Goal: Task Accomplishment & Management: Manage account settings

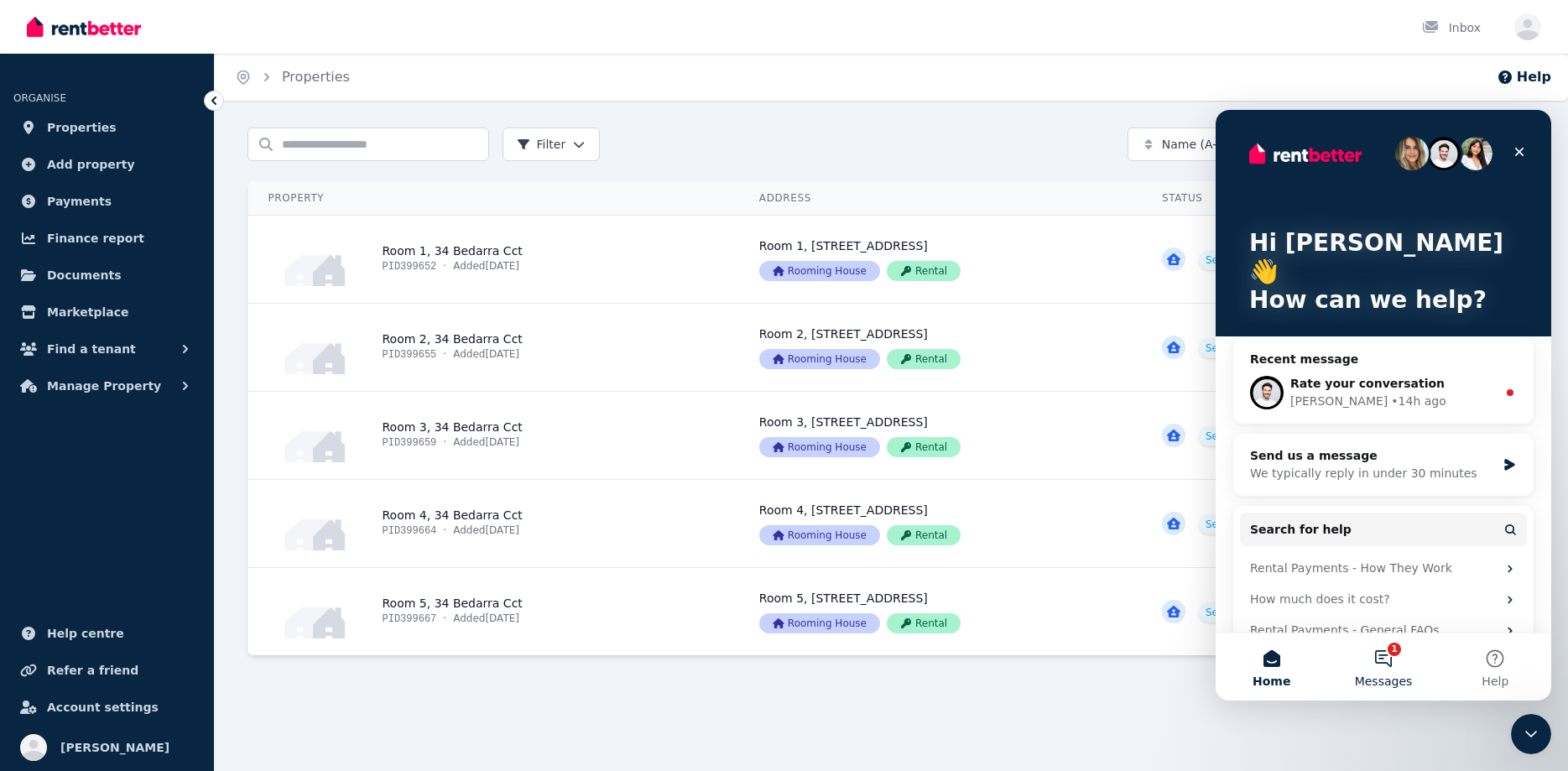
click at [1380, 656] on button "1 Messages" at bounding box center [1383, 666] width 112 height 67
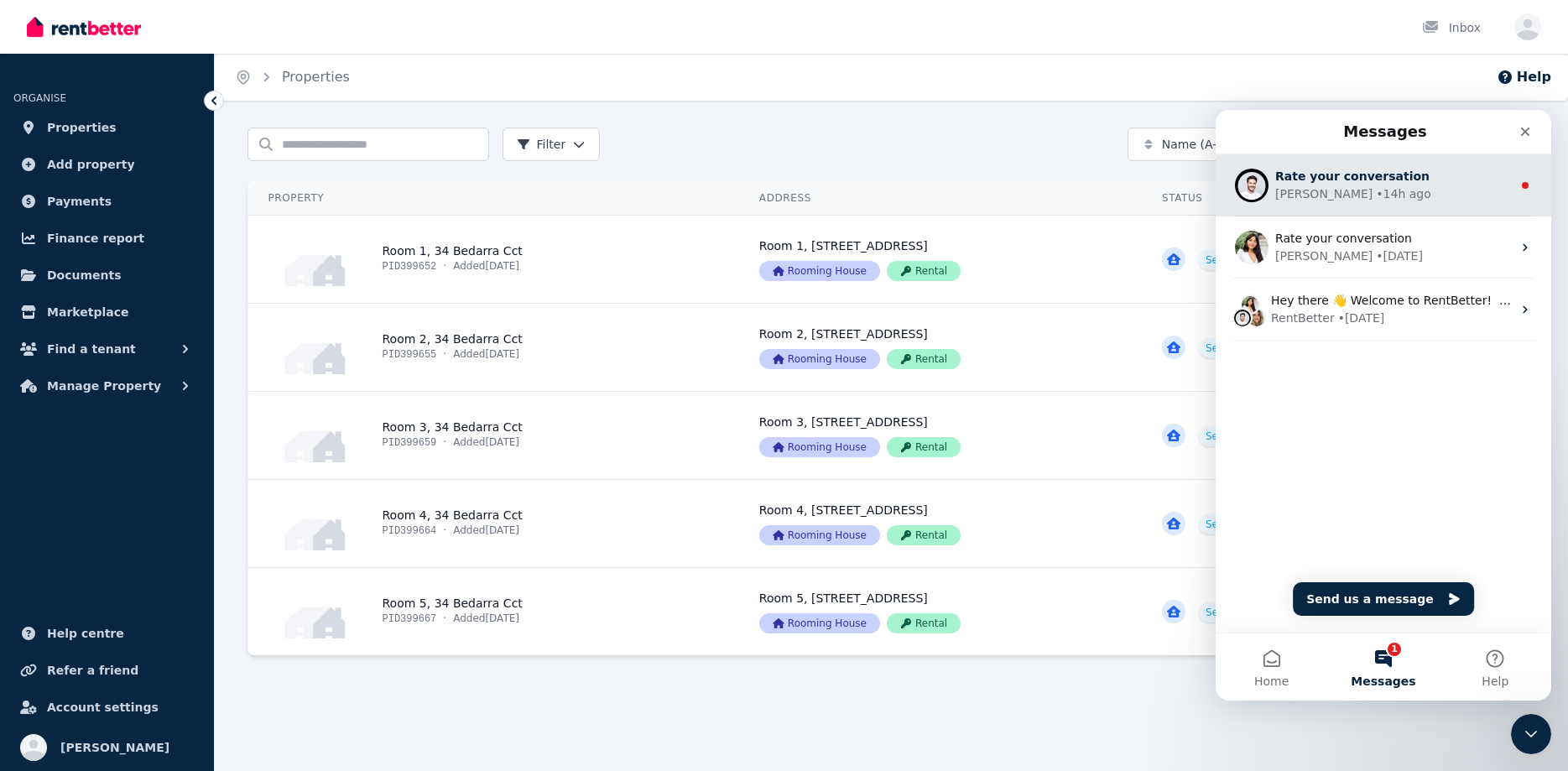
click at [1390, 196] on div "[PERSON_NAME] • 14h ago" at bounding box center [1393, 194] width 237 height 17
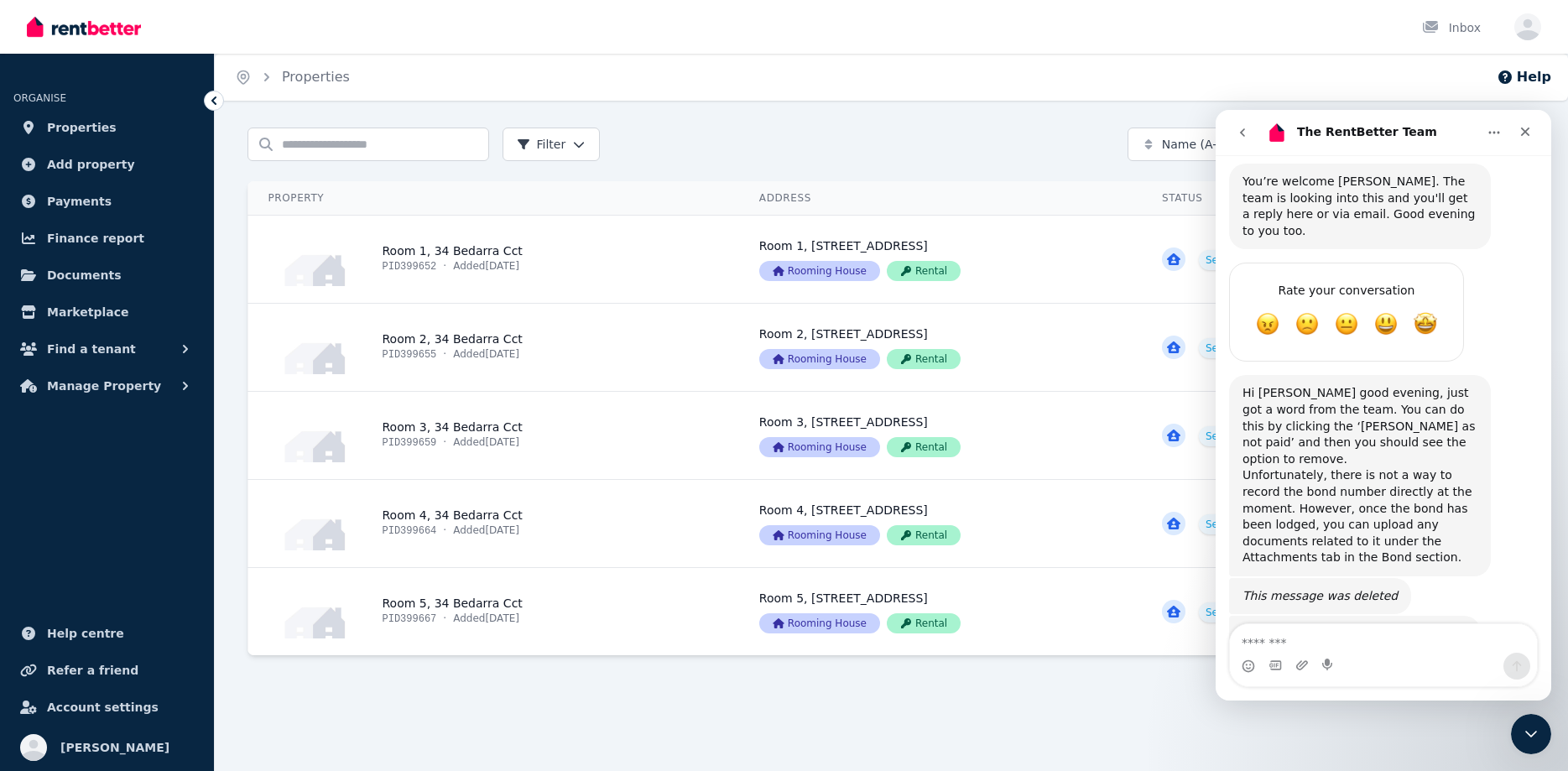
scroll to position [1968, 0]
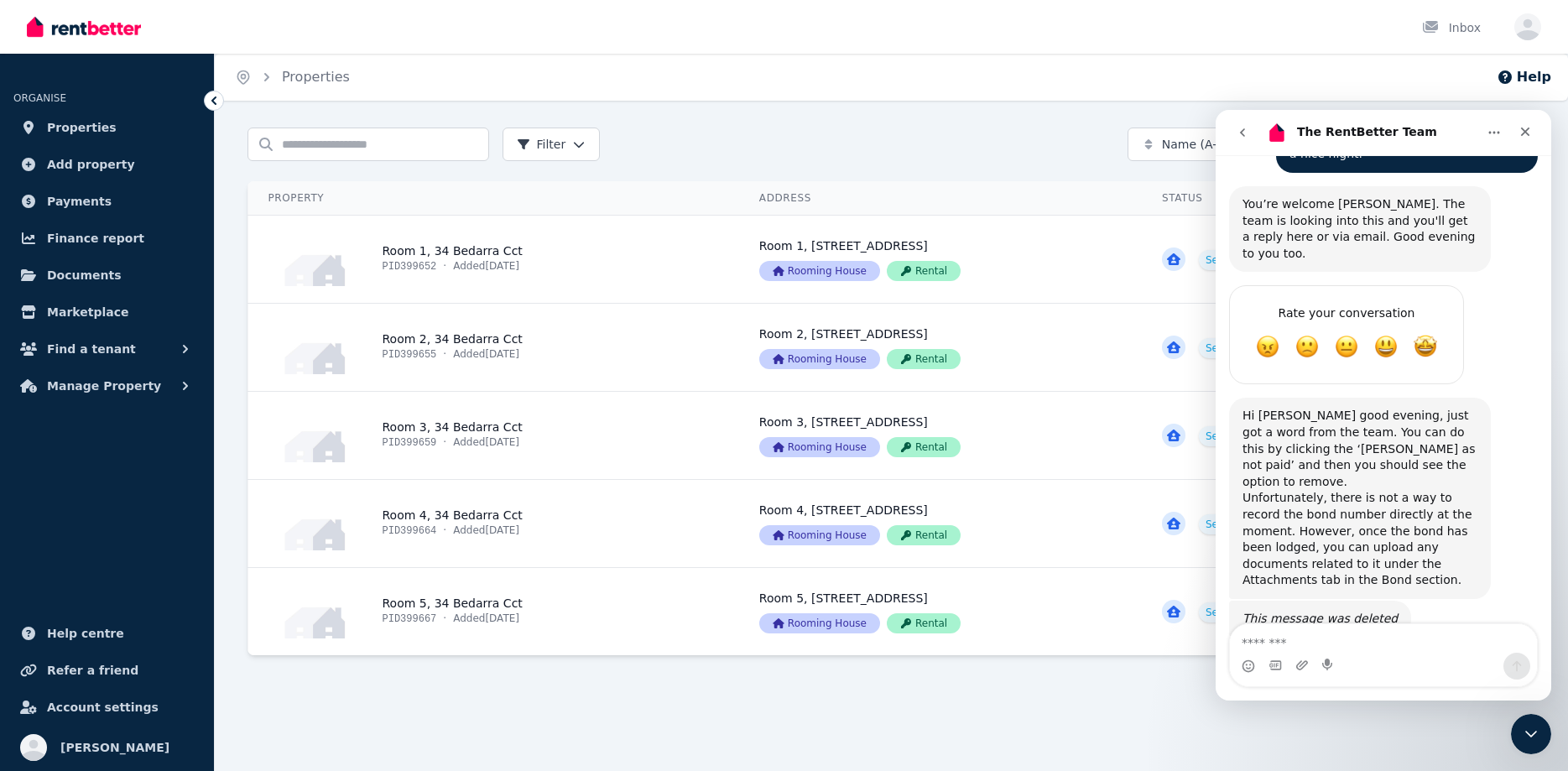
click at [997, 152] on div "Search properties Filter Name (A-Z) Add Property" at bounding box center [891, 144] width 1288 height 34
click at [424, 659] on div "Search properties Filter Name (A-Z) Add Property Property Address Status Action…" at bounding box center [891, 415] width 1288 height 575
click at [423, 608] on link "View property details" at bounding box center [493, 612] width 490 height 87
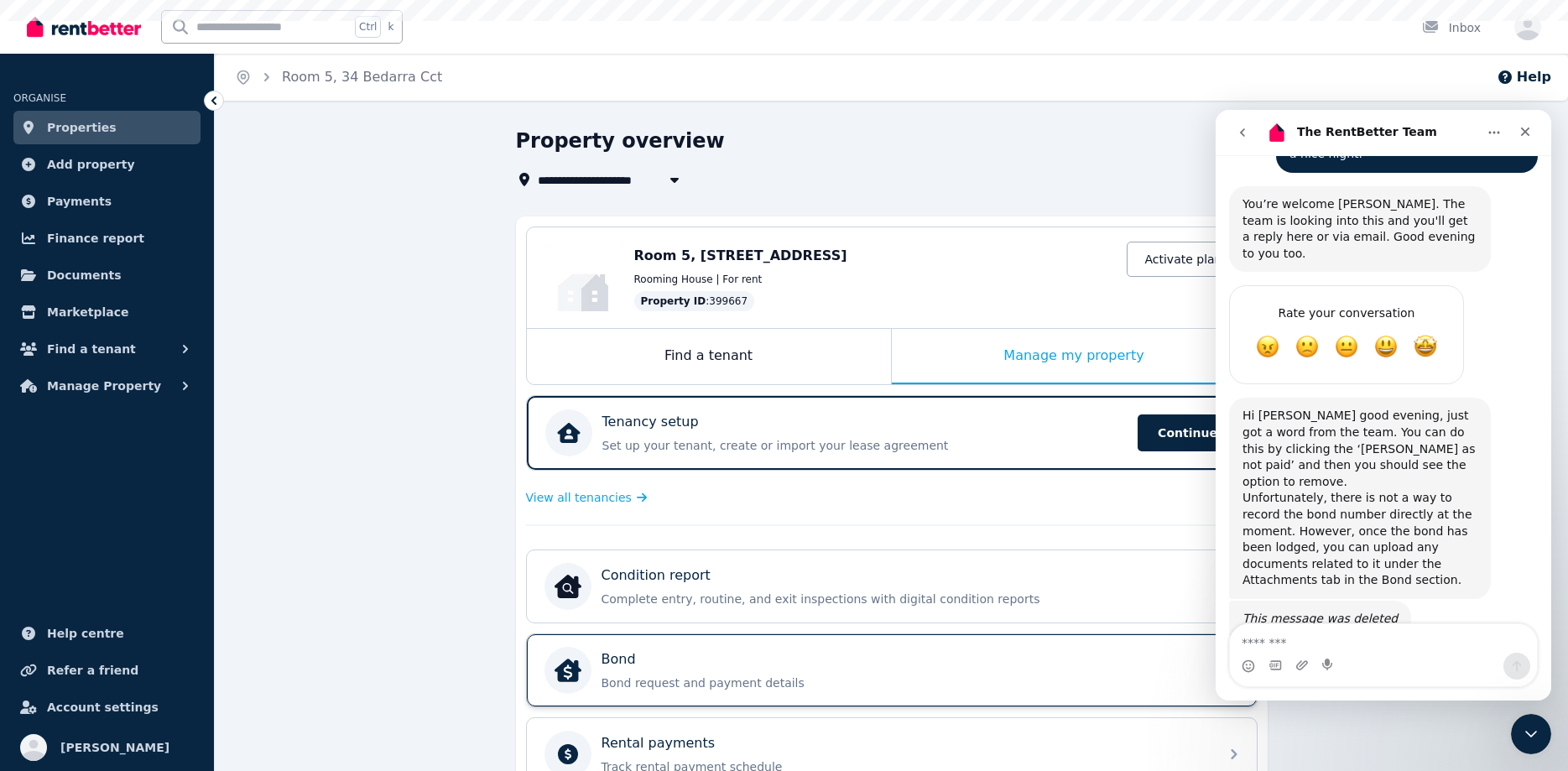
click at [704, 664] on div "Bond" at bounding box center [906, 659] width 608 height 20
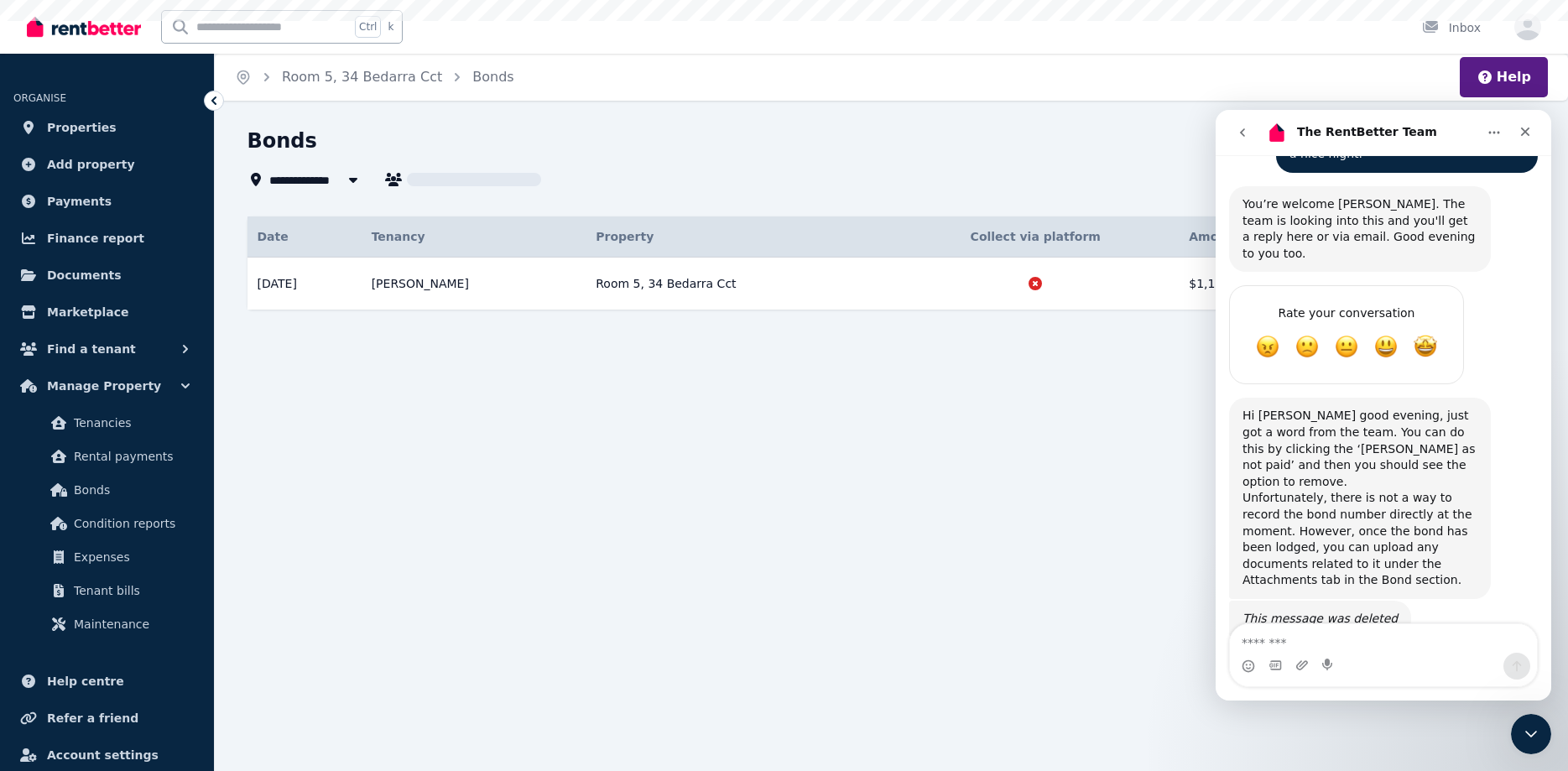
type input "**********"
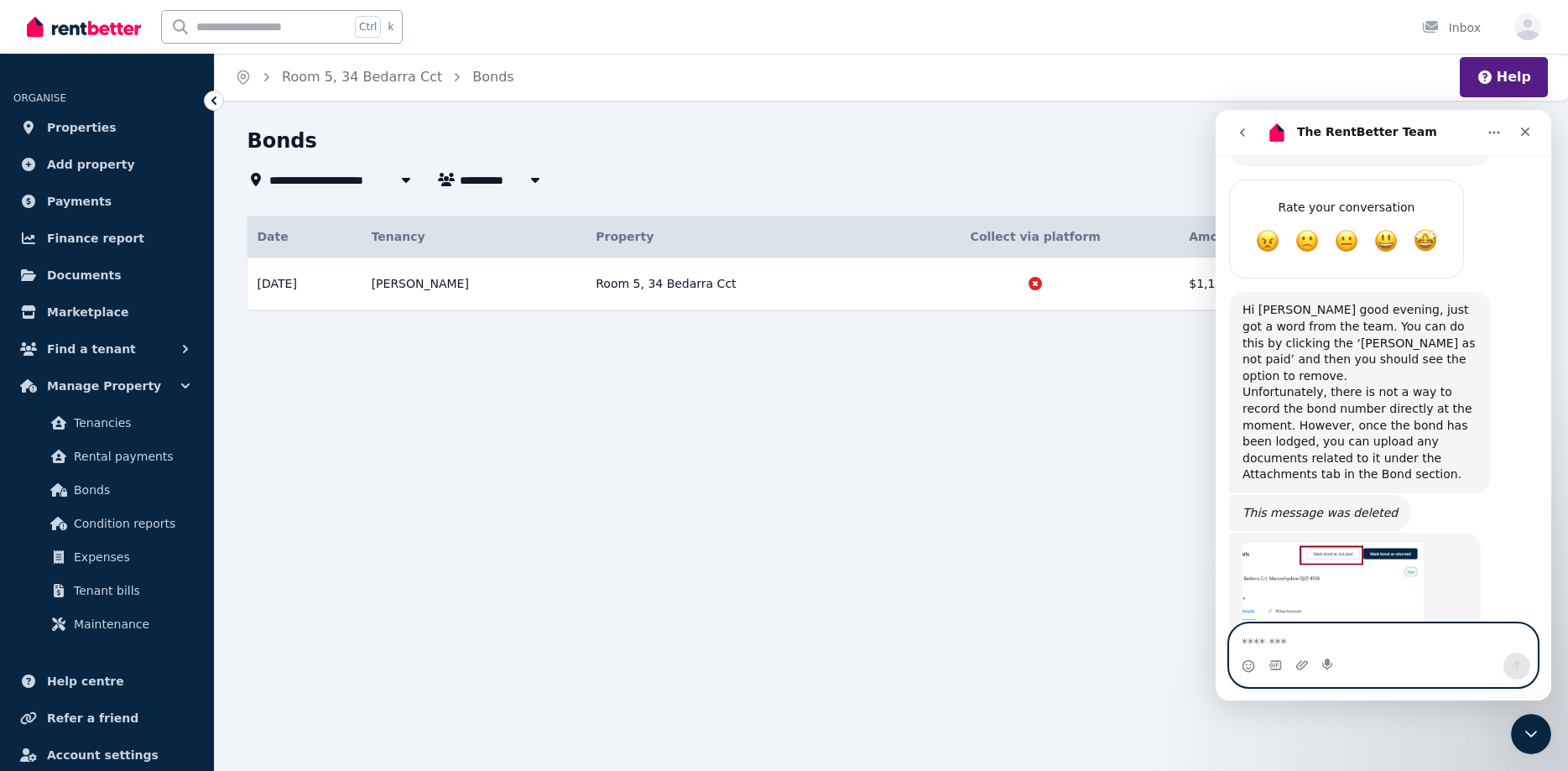
click at [1287, 642] on textarea "Message…" at bounding box center [1384, 638] width 307 height 28
type textarea "**********"
click at [1516, 664] on icon "Send a message…" at bounding box center [1517, 666] width 14 height 14
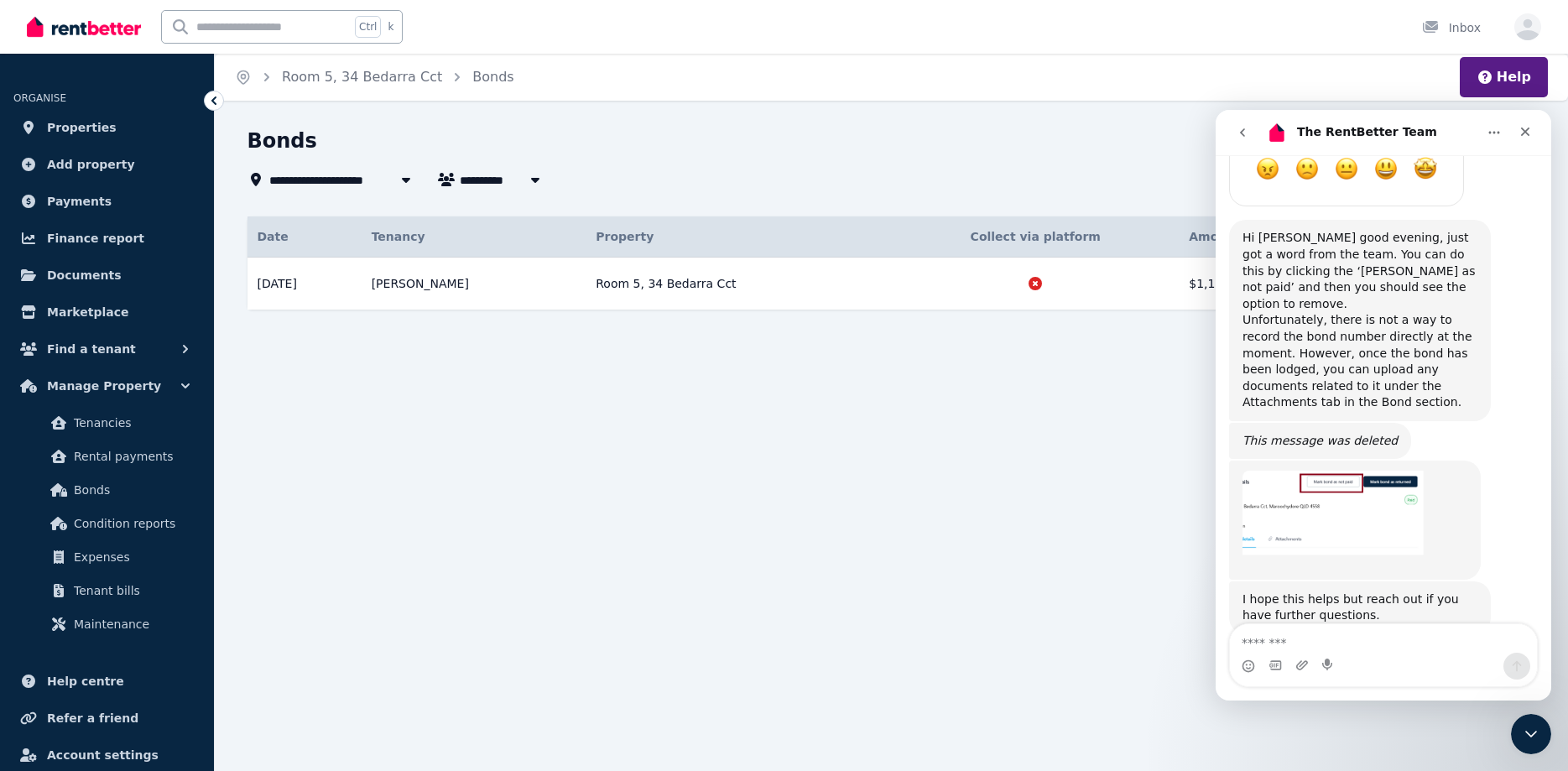
click at [817, 539] on div "**********" at bounding box center [784, 386] width 1568 height 771
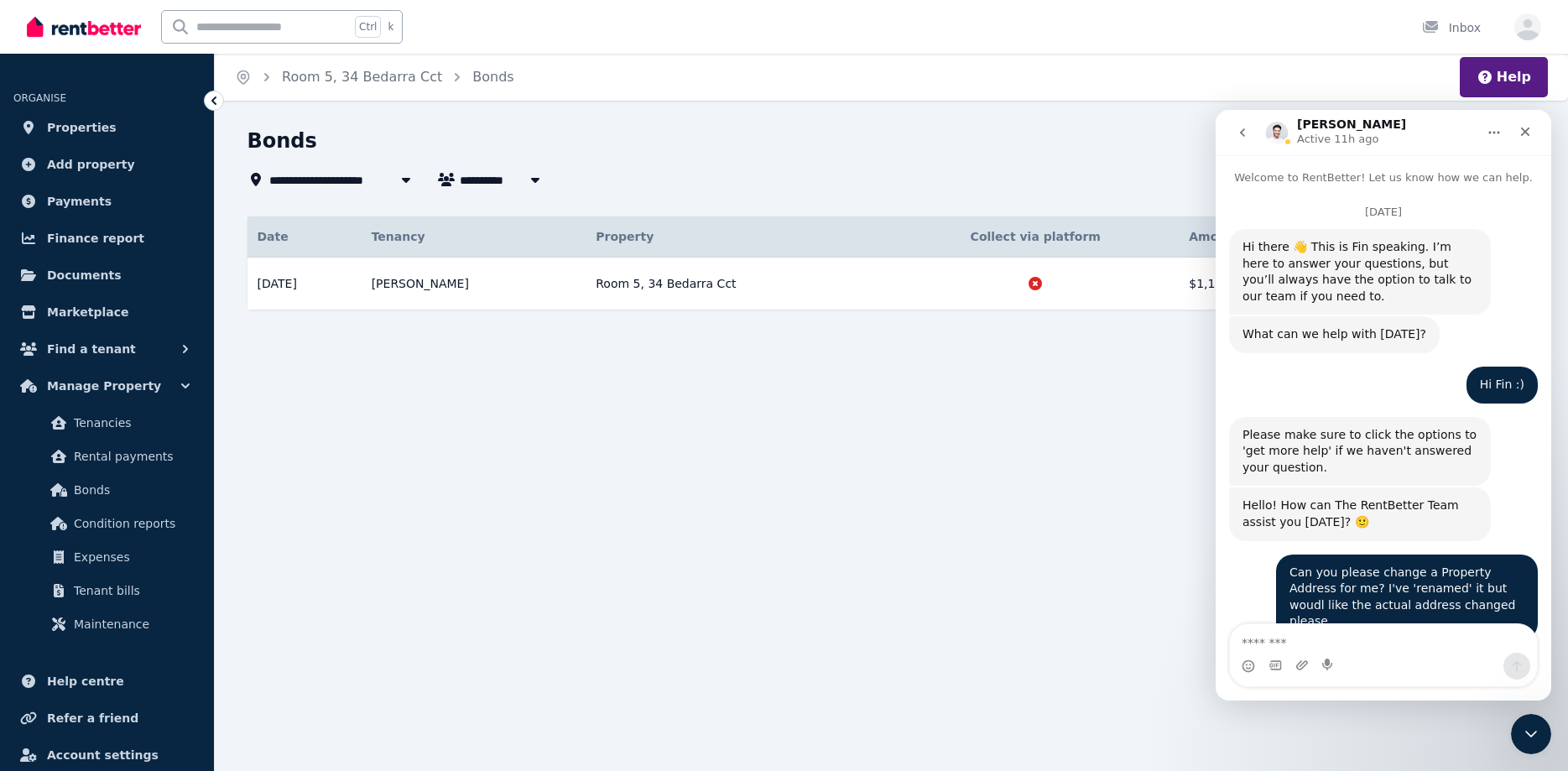
scroll to position [2169, 0]
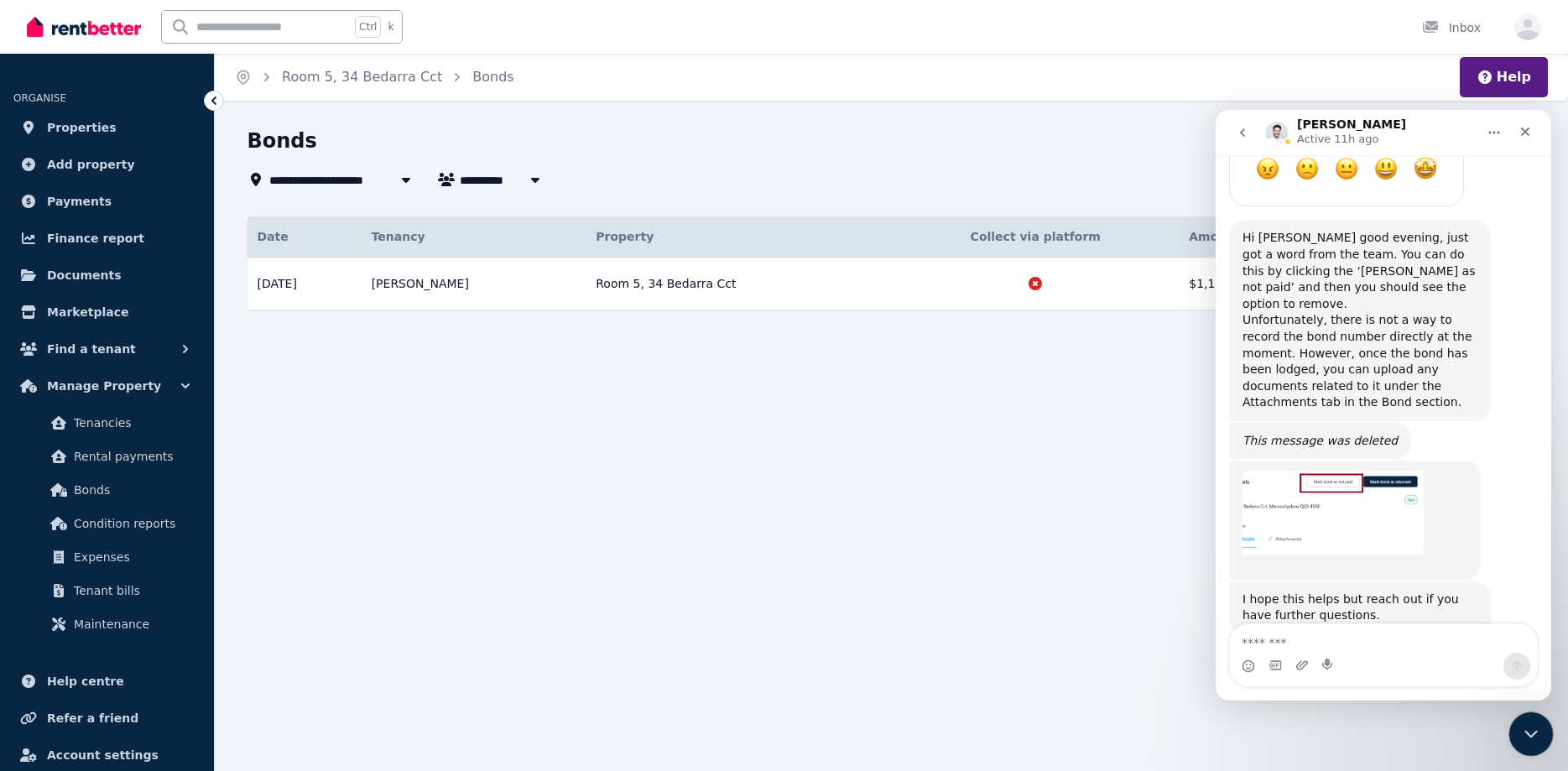
click at [1531, 733] on icon "Close Intercom Messenger" at bounding box center [1528, 731] width 20 height 20
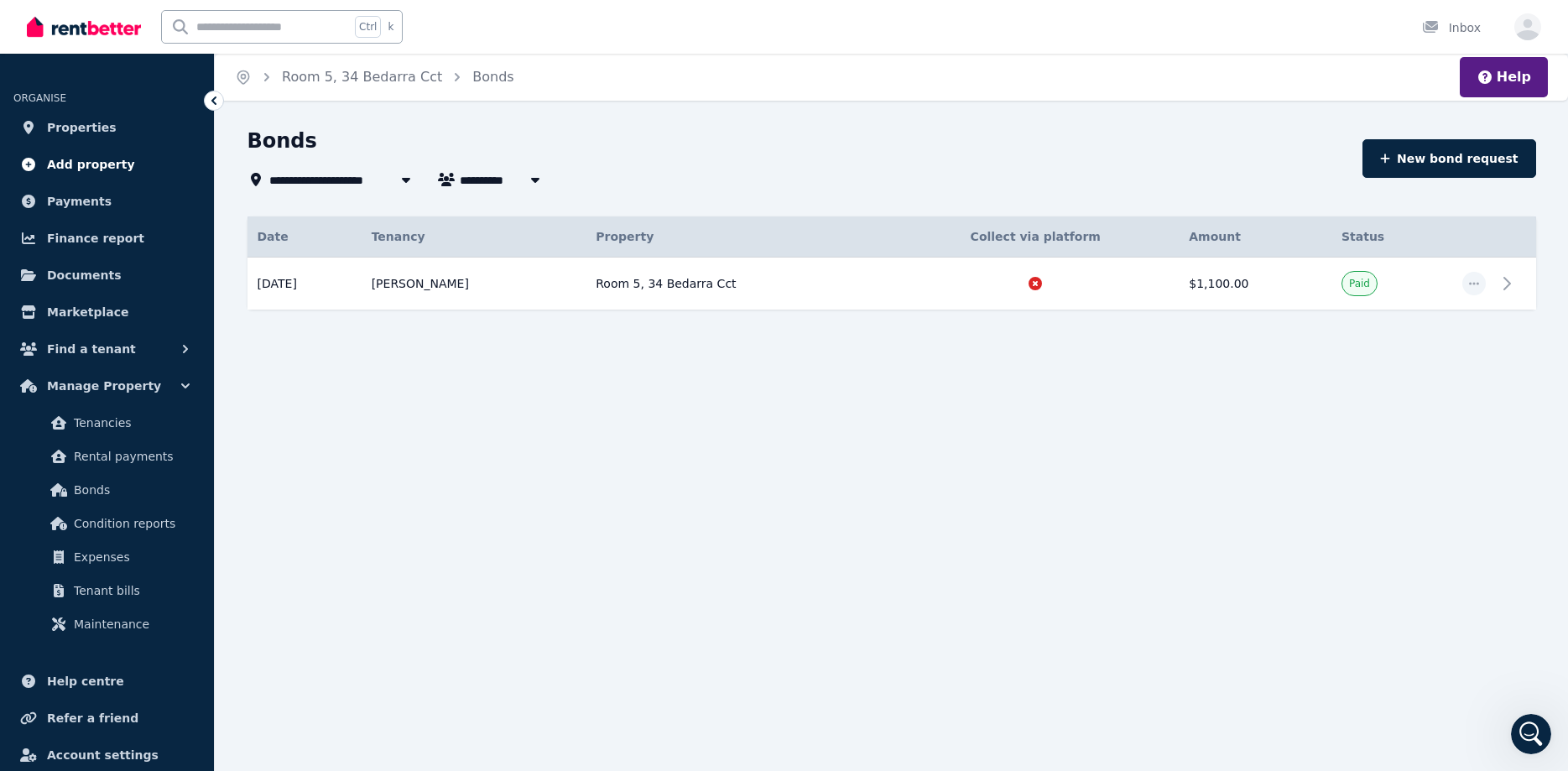
scroll to position [0, 0]
click at [62, 137] on span "Properties" at bounding box center [82, 127] width 70 height 20
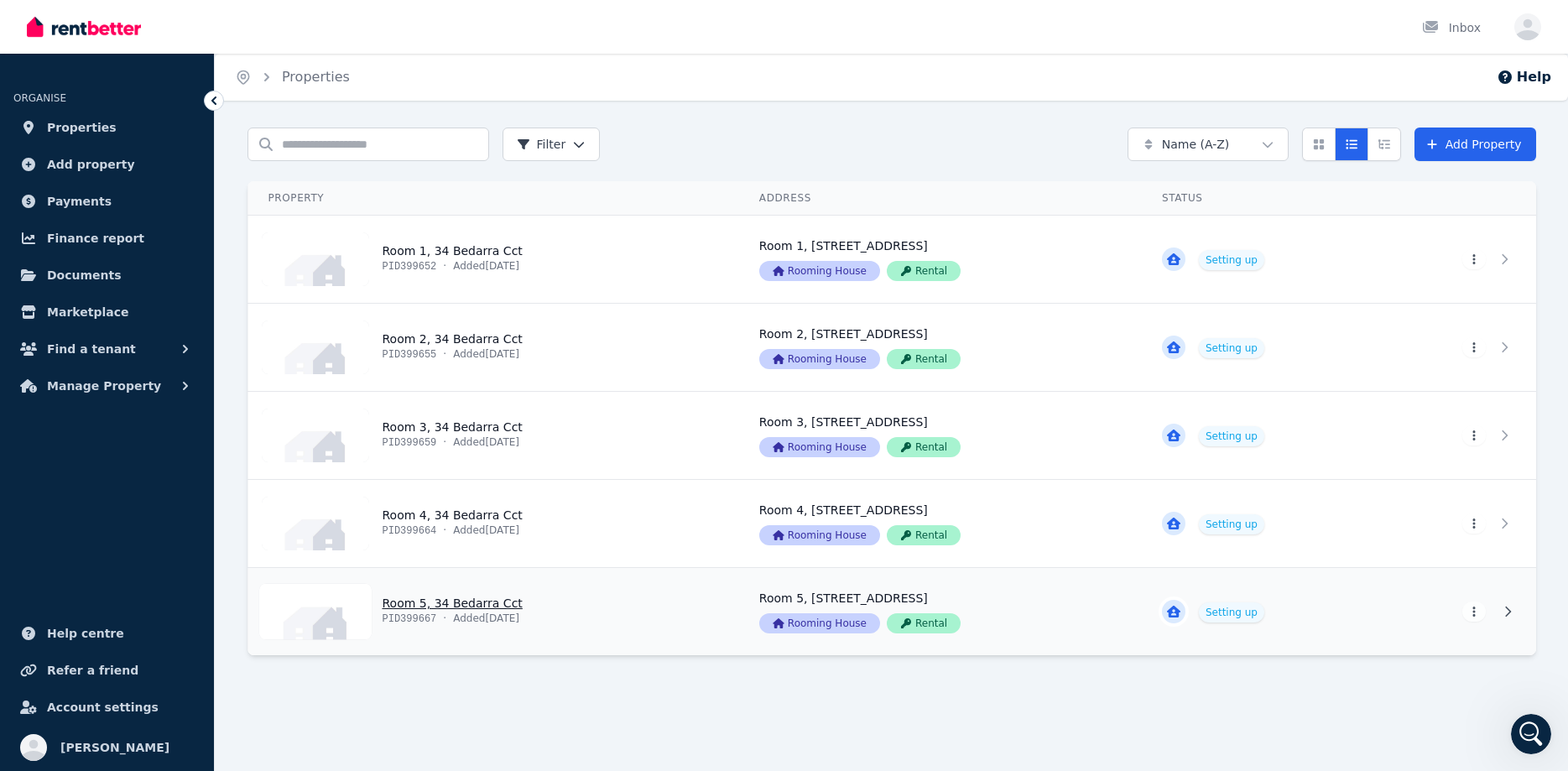
scroll to position [2169, 0]
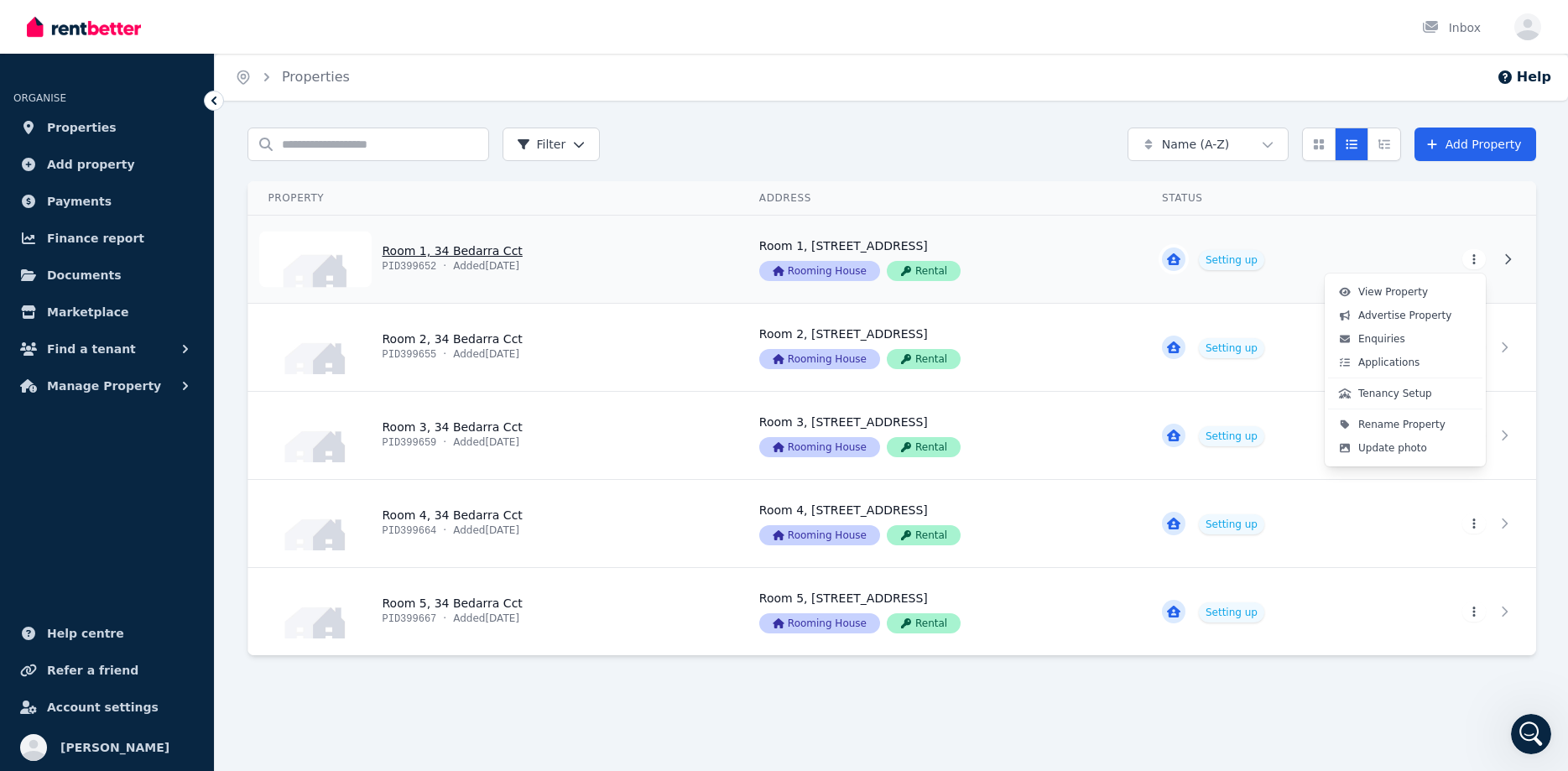
click at [1482, 259] on html "Open main menu Inbox Open user menu ORGANISE Properties Add property Payments F…" at bounding box center [784, 386] width 1568 height 771
click at [423, 253] on html "Open main menu Inbox Open user menu ORGANISE Properties Add property Payments F…" at bounding box center [784, 386] width 1568 height 771
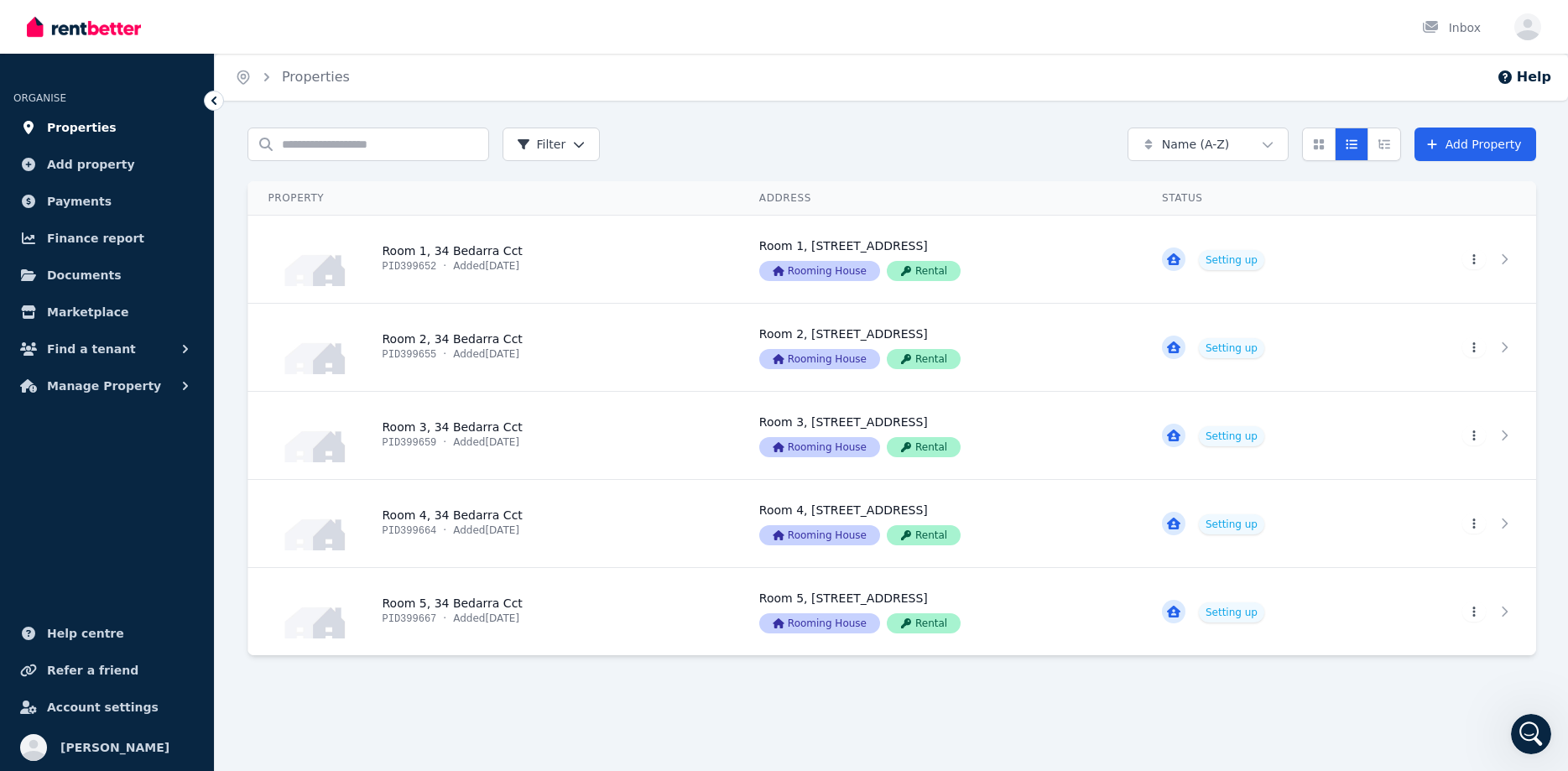
click at [115, 130] on link "Properties" at bounding box center [107, 127] width 187 height 34
click at [1503, 252] on link at bounding box center [1504, 259] width 23 height 23
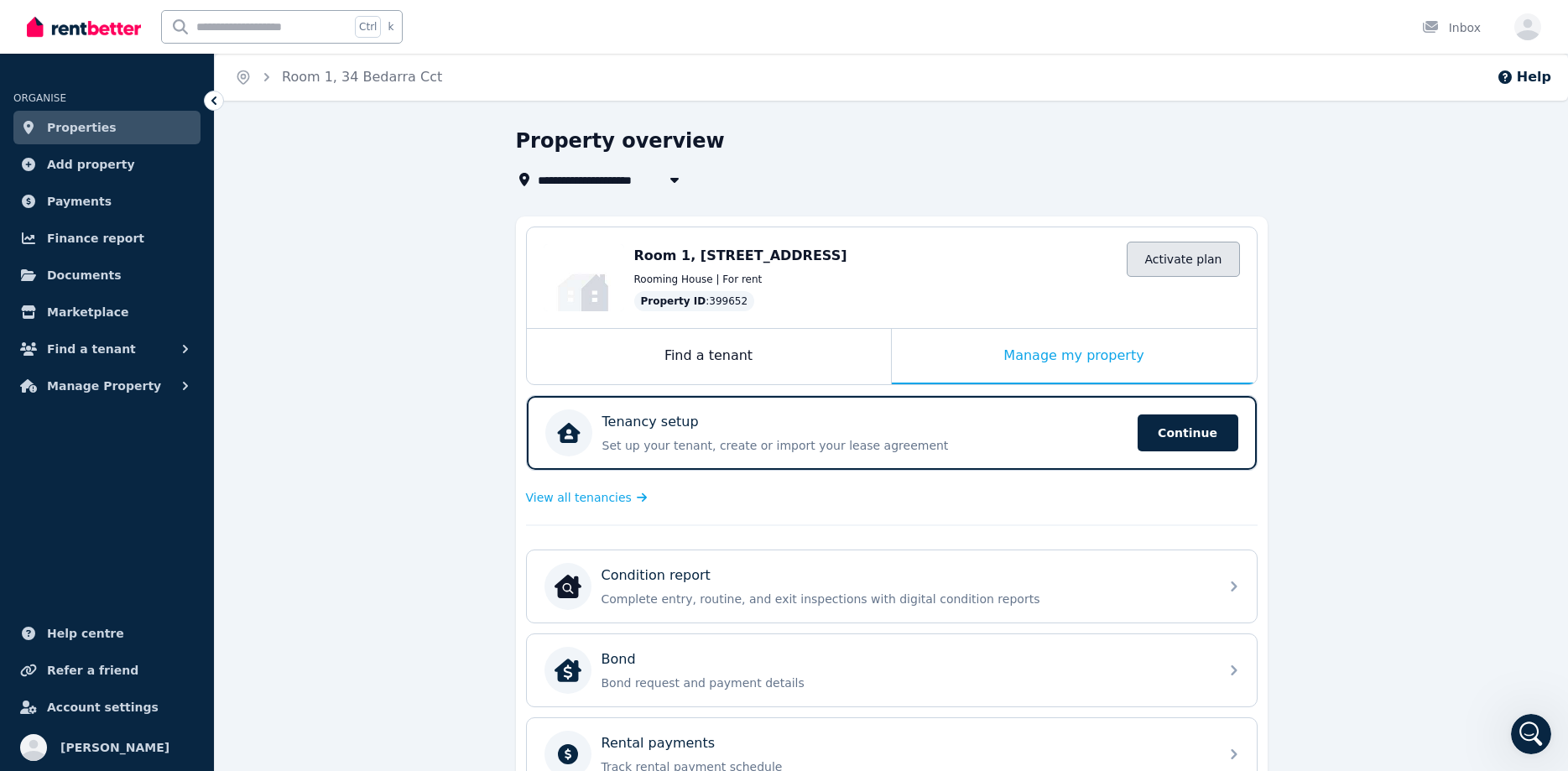
click at [1207, 262] on link "Activate plan" at bounding box center [1183, 259] width 113 height 35
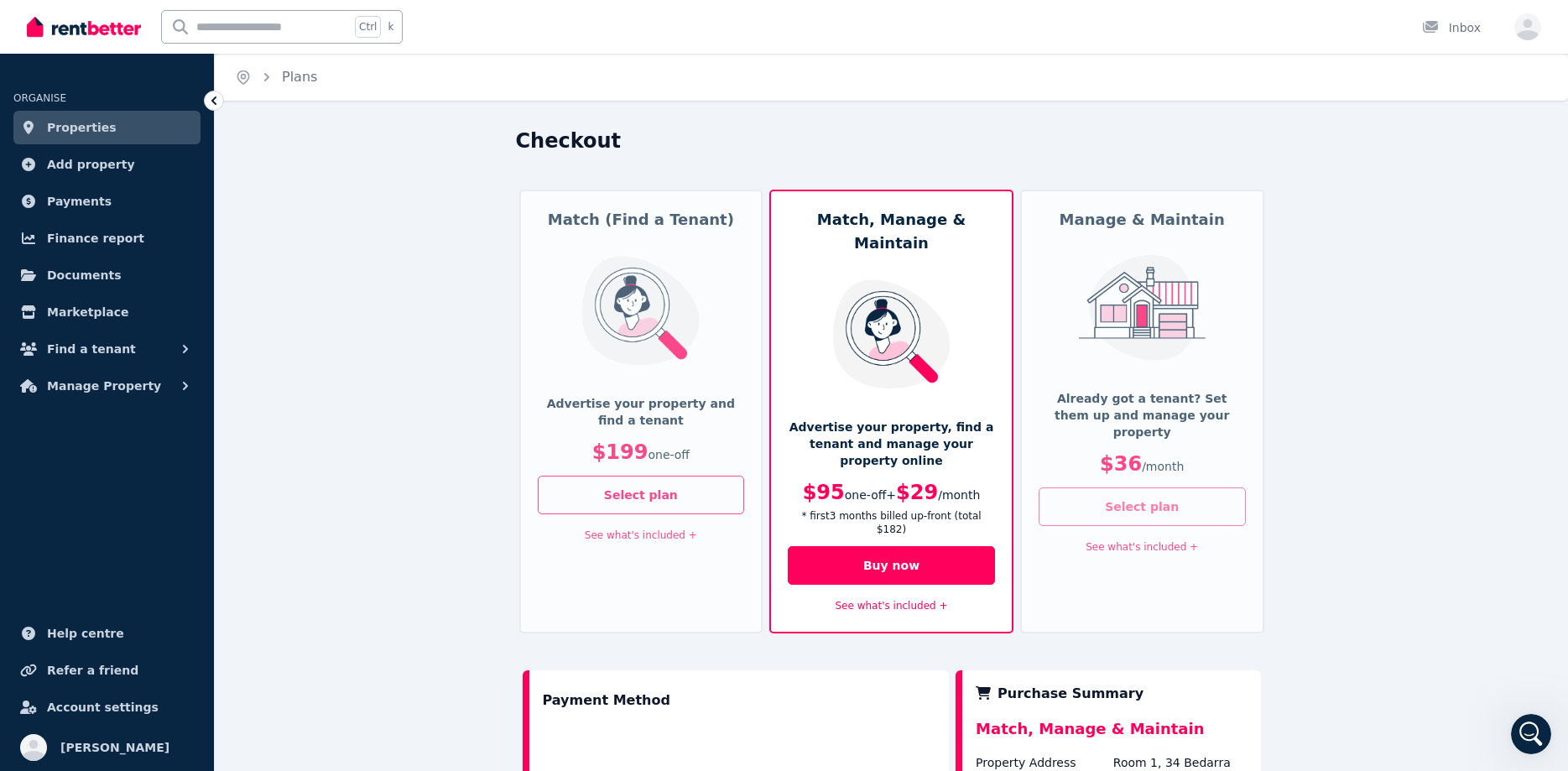
click at [1151, 487] on button "Select plan" at bounding box center [1142, 507] width 207 height 39
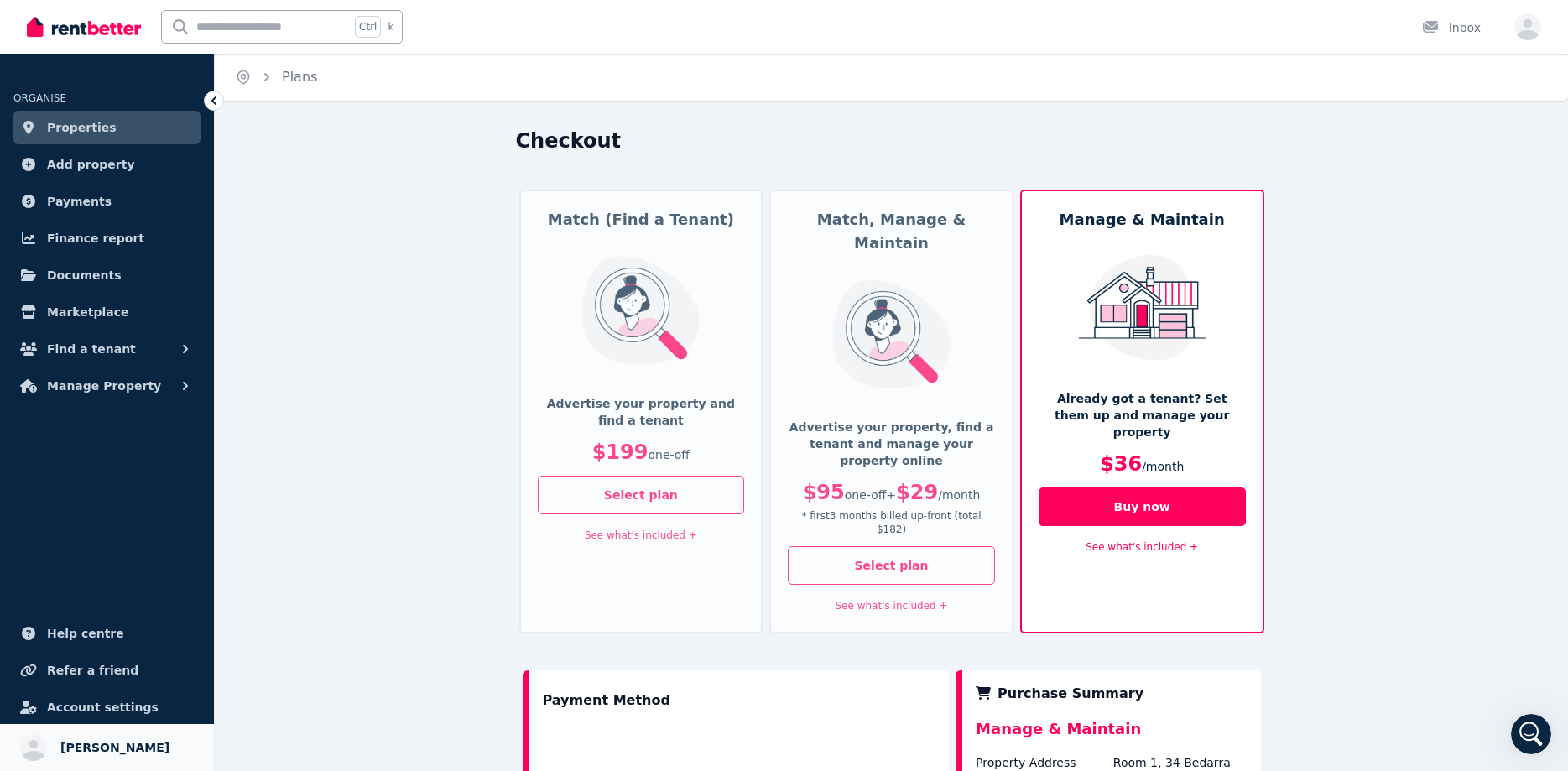
click at [49, 752] on link "Your profile [PERSON_NAME]" at bounding box center [107, 748] width 214 height 47
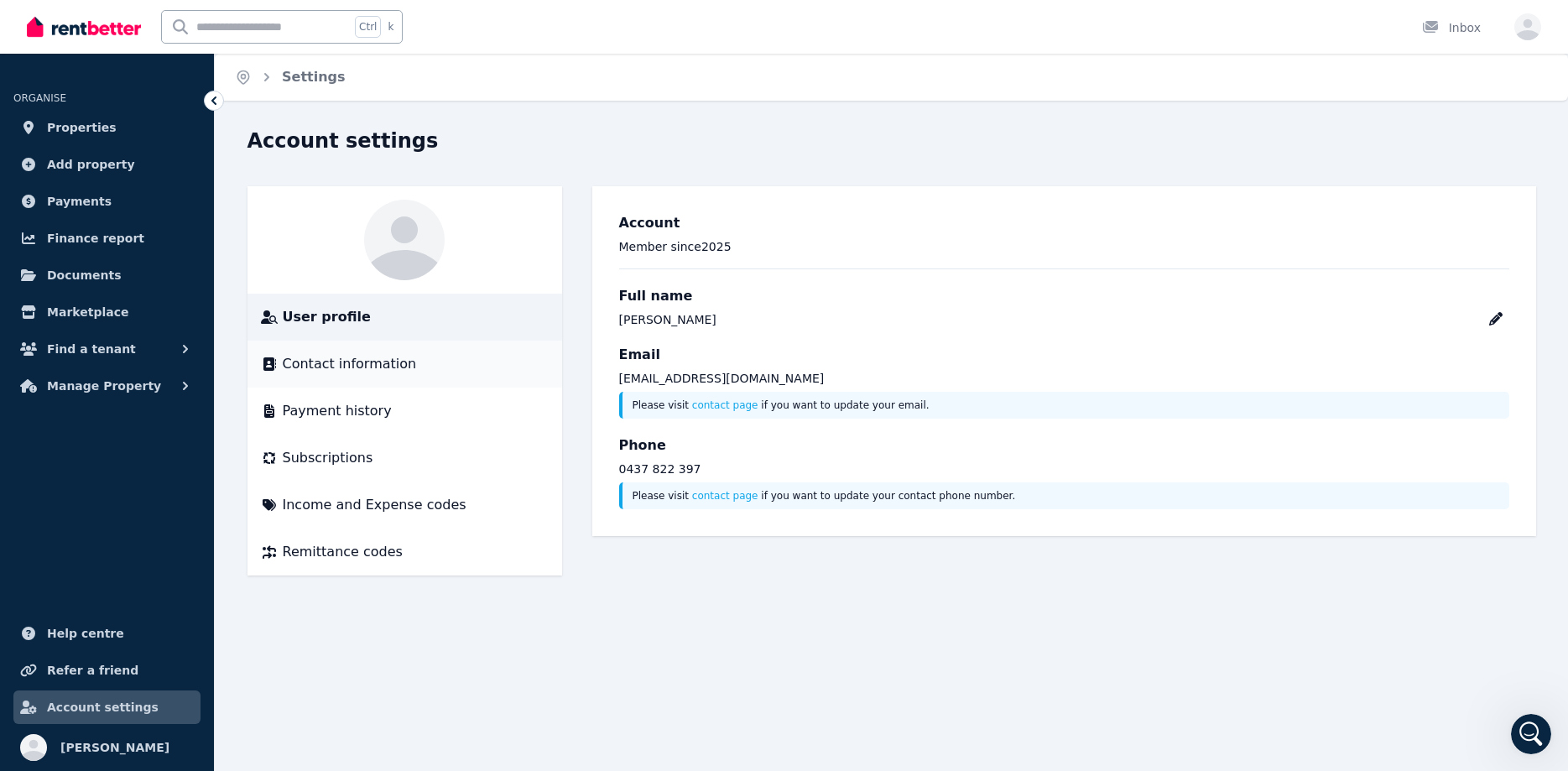
click at [372, 367] on span "Contact information" at bounding box center [350, 364] width 134 height 20
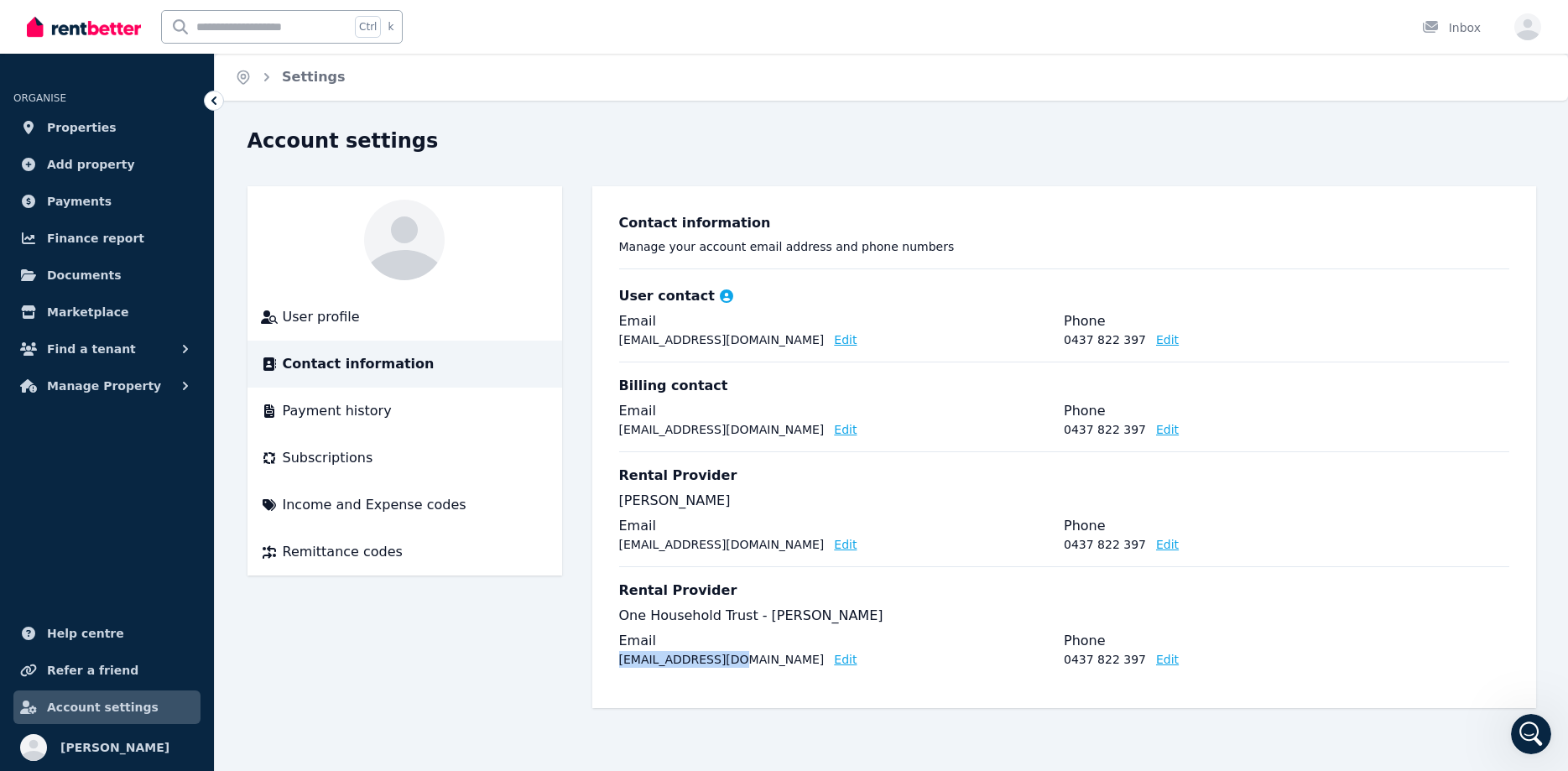
drag, startPoint x: 728, startPoint y: 660, endPoint x: 614, endPoint y: 660, distance: 114.0
click at [614, 660] on div "Contact information Manage your account email address and phone numbers User co…" at bounding box center [1064, 448] width 917 height 495
copy p "[EMAIL_ADDRESS][DOMAIN_NAME]"
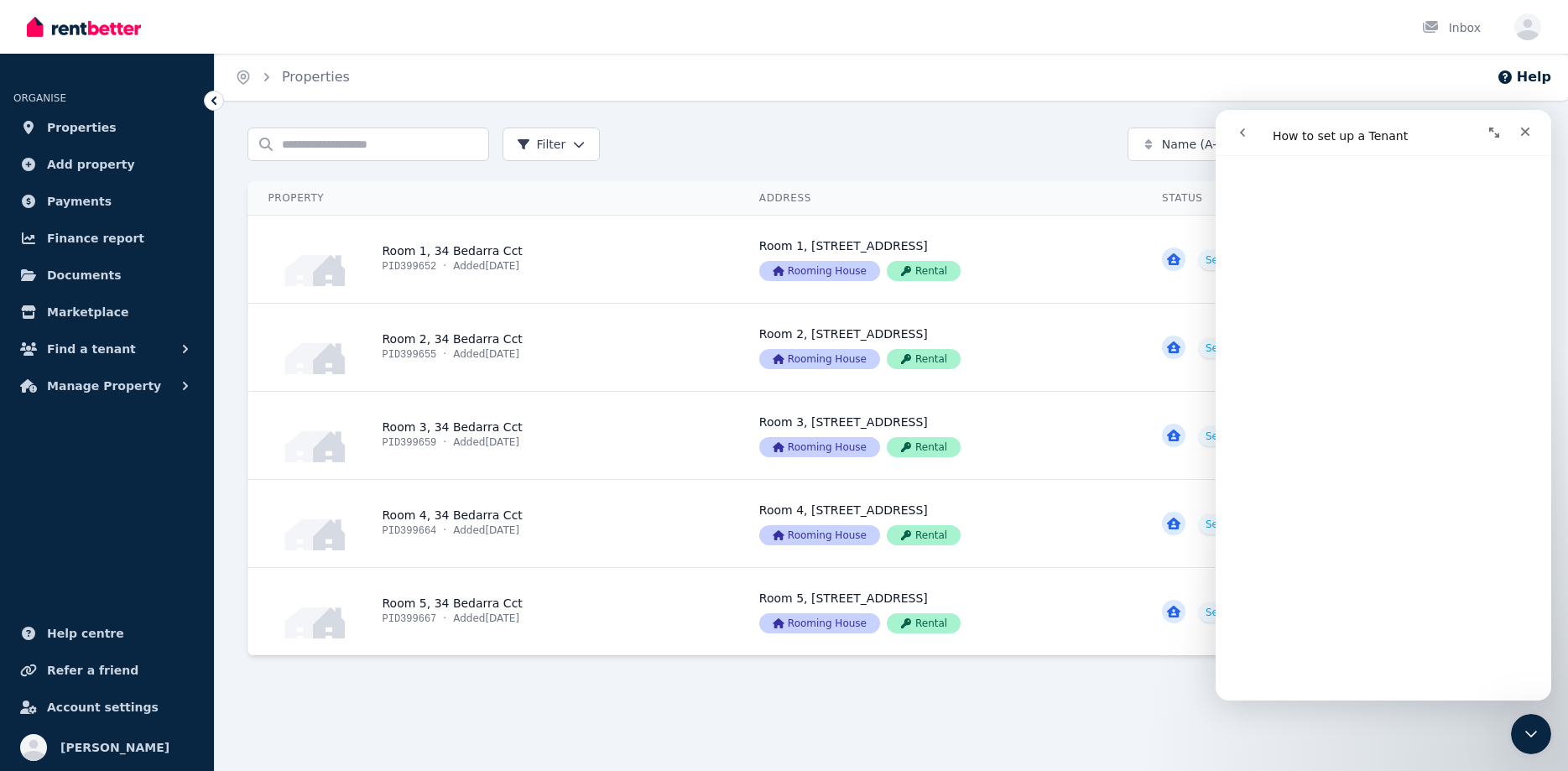
scroll to position [3054, 0]
click at [71, 703] on span "Account settings" at bounding box center [102, 707] width 112 height 20
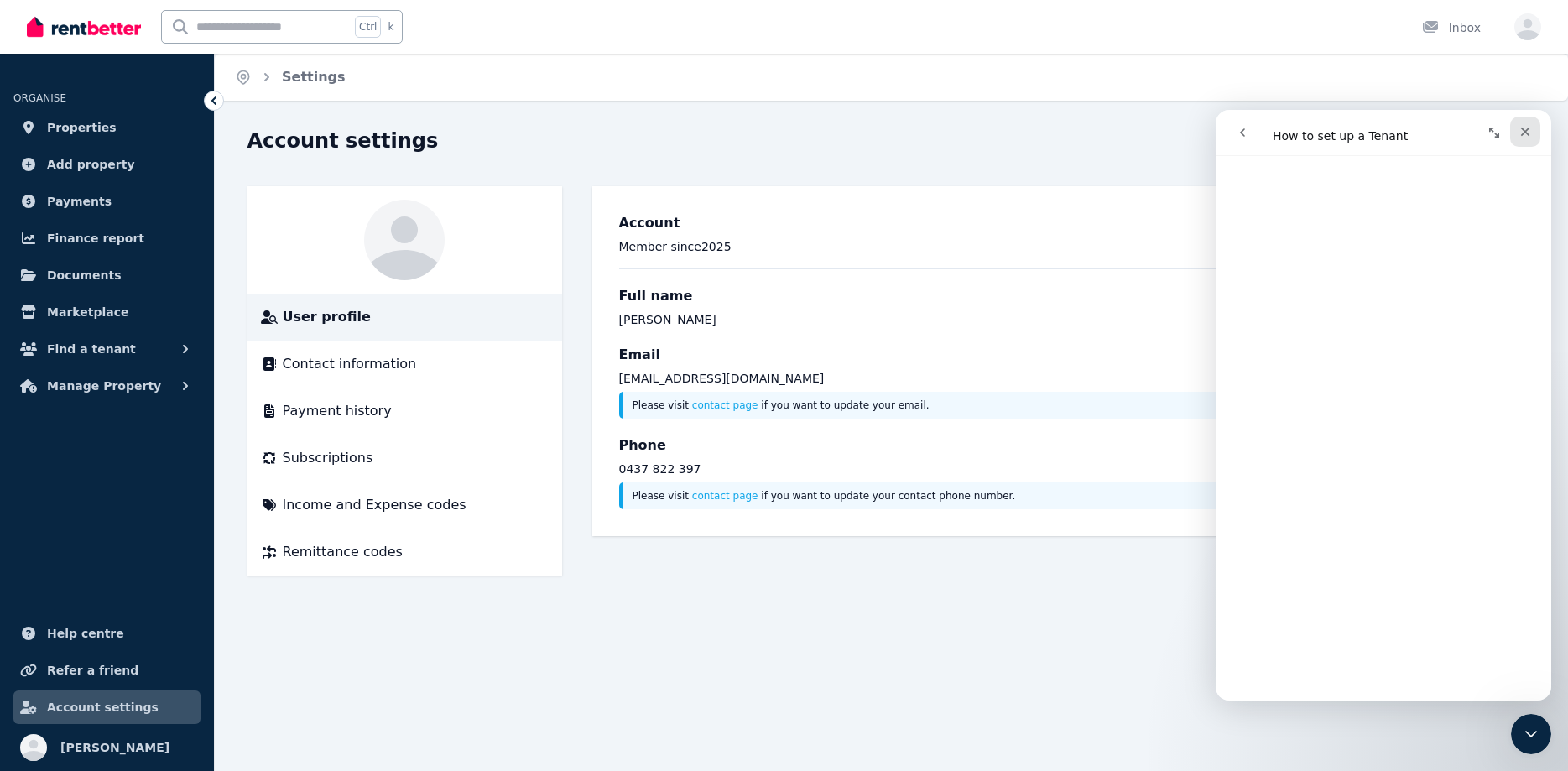
click at [1528, 124] on div "Close" at bounding box center [1524, 131] width 30 height 30
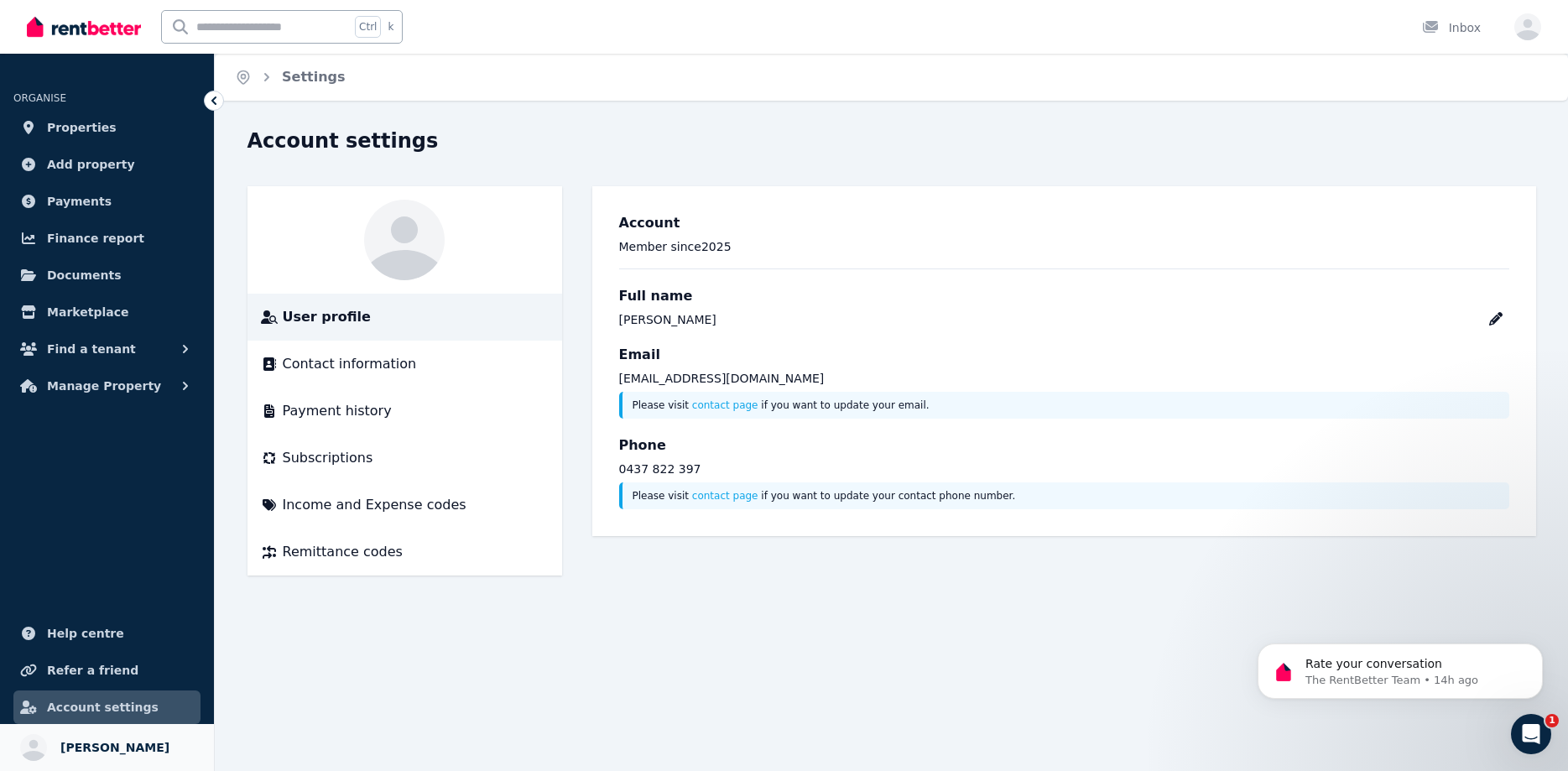
click at [108, 742] on span "[PERSON_NAME]" at bounding box center [115, 748] width 109 height 20
click at [349, 367] on span "Contact information" at bounding box center [350, 364] width 134 height 20
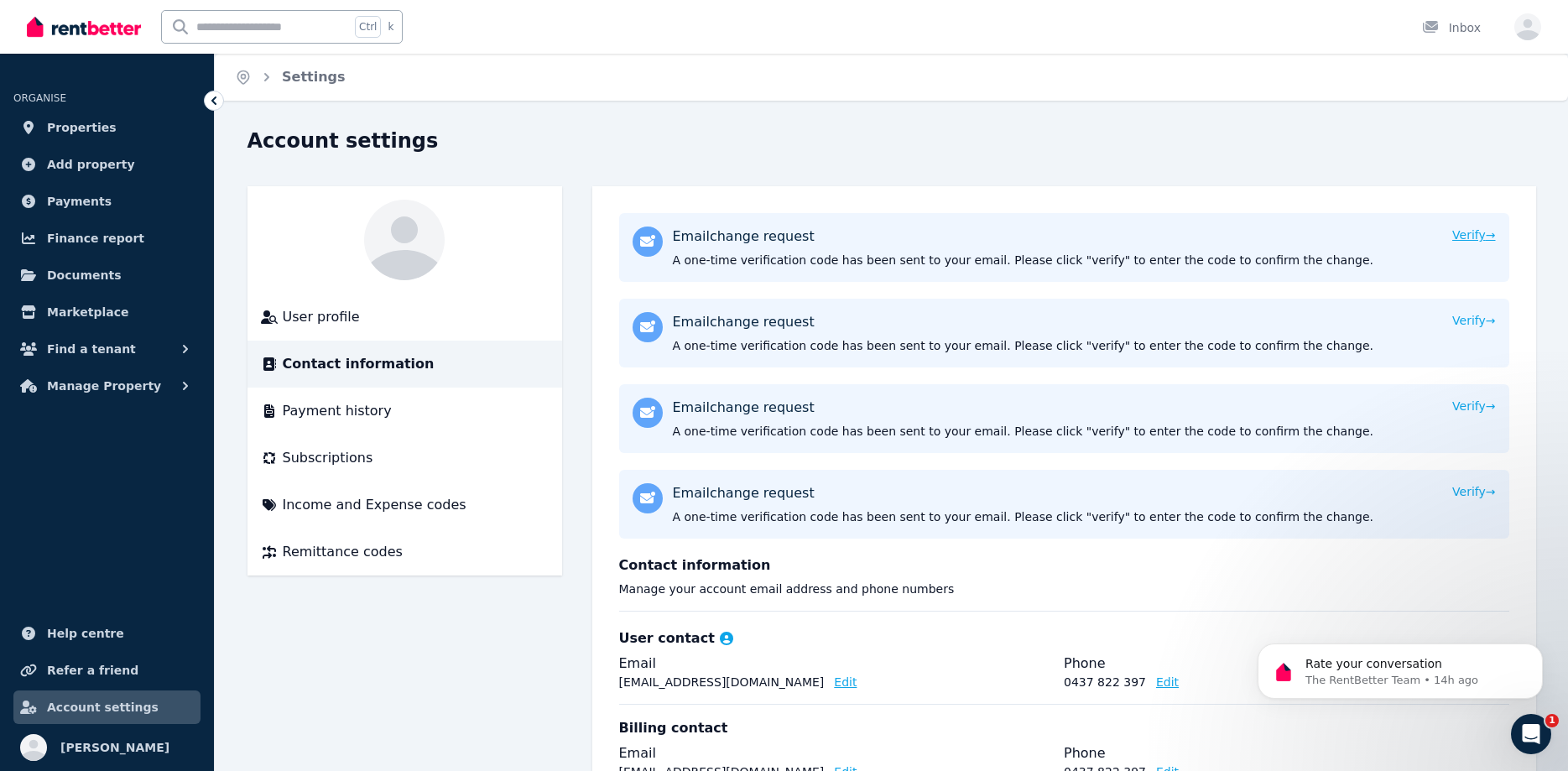
click at [1475, 233] on button "Verify →" at bounding box center [1474, 234] width 43 height 17
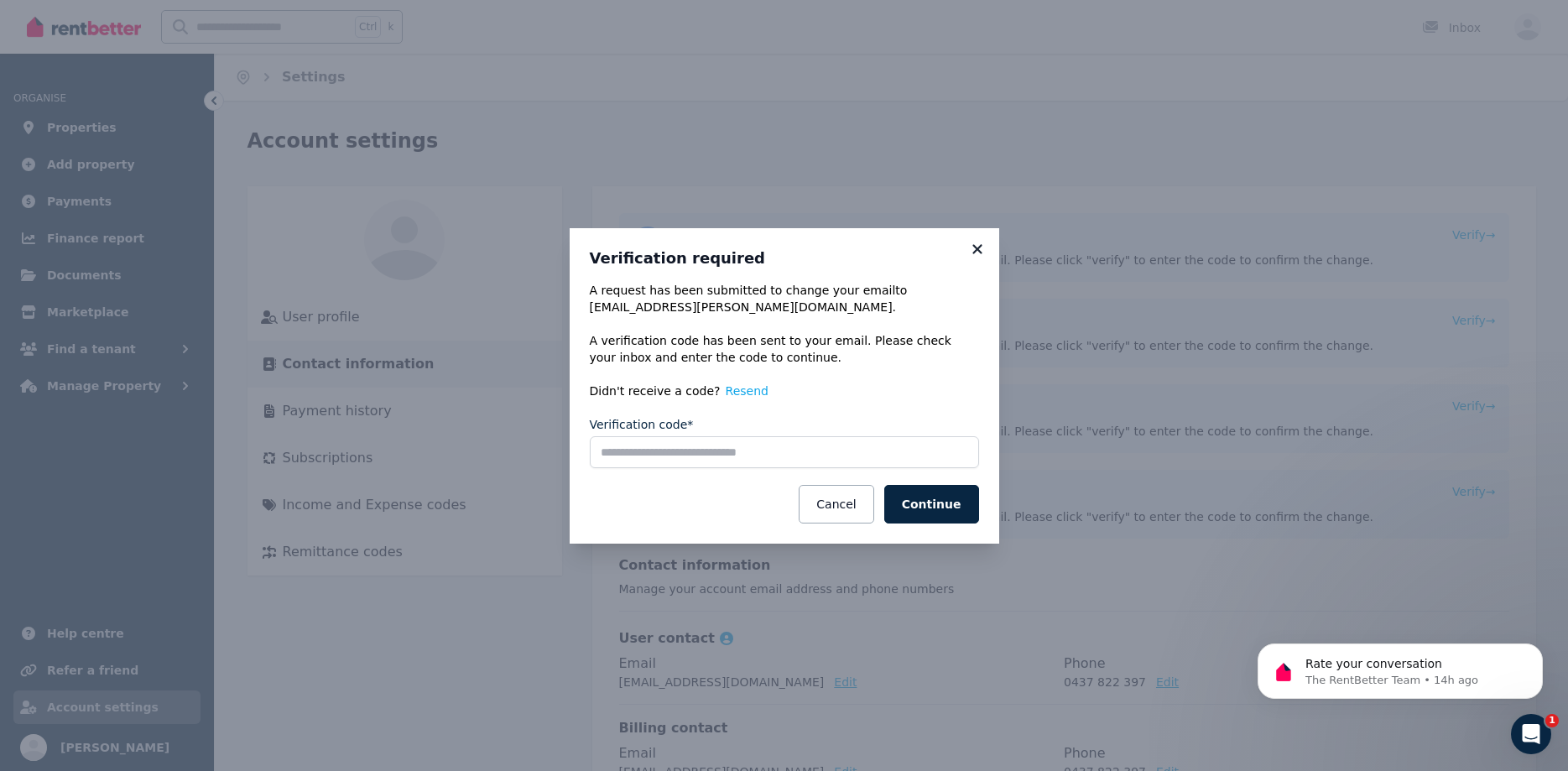
click at [975, 244] on icon at bounding box center [977, 250] width 17 height 16
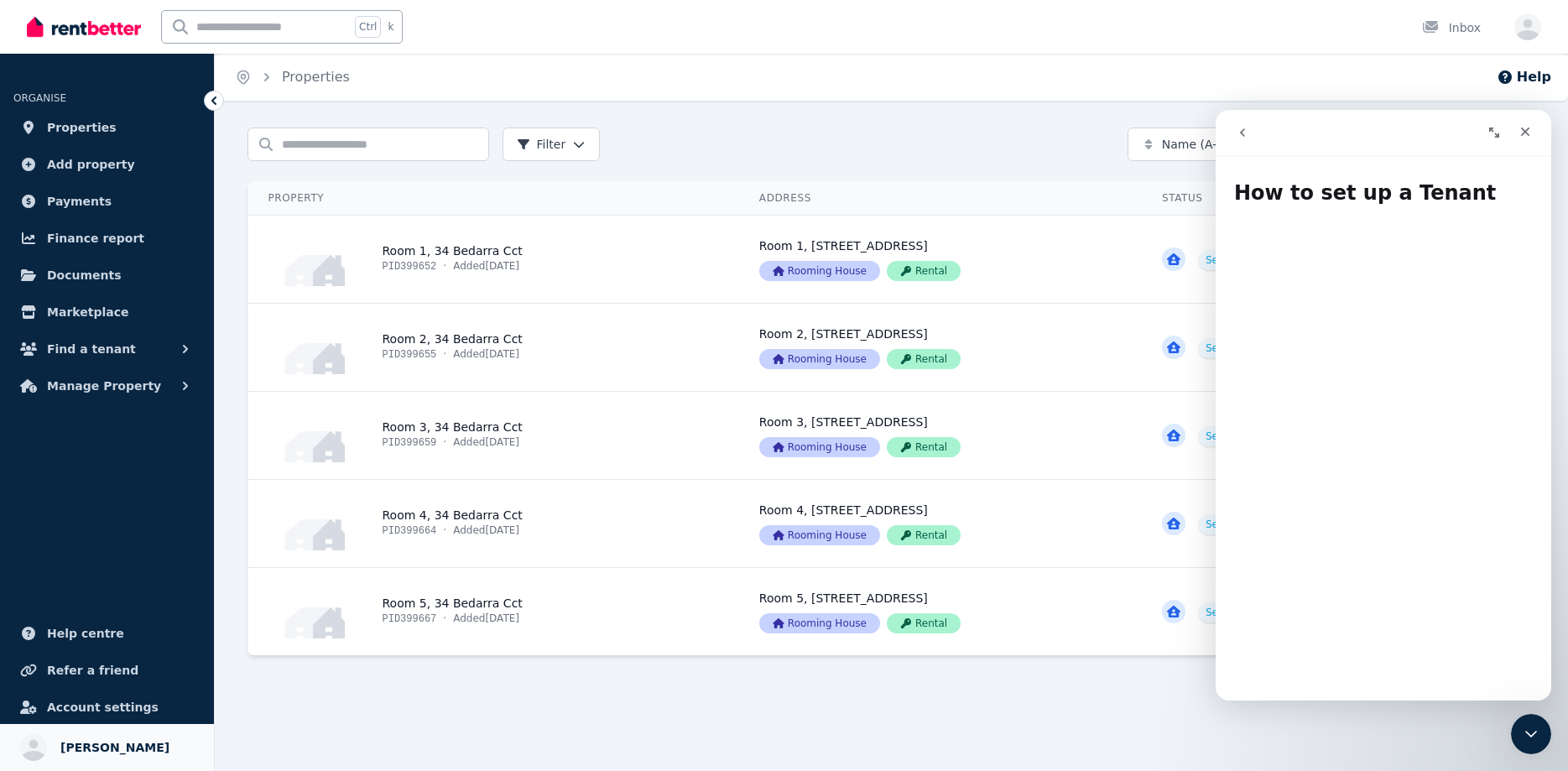
click at [98, 739] on span "[PERSON_NAME]" at bounding box center [115, 748] width 109 height 20
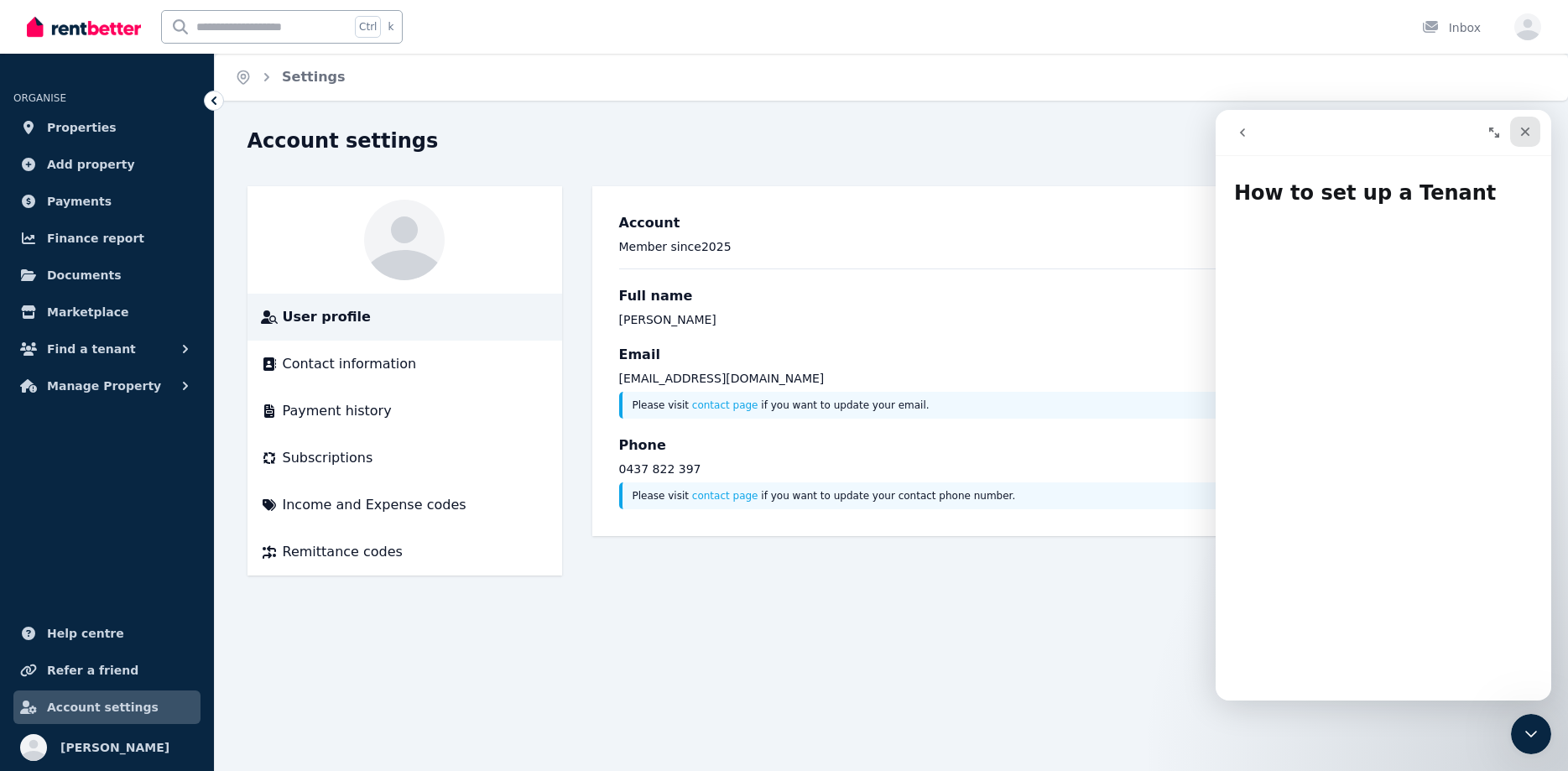
click at [1528, 135] on icon "Close" at bounding box center [1526, 132] width 10 height 10
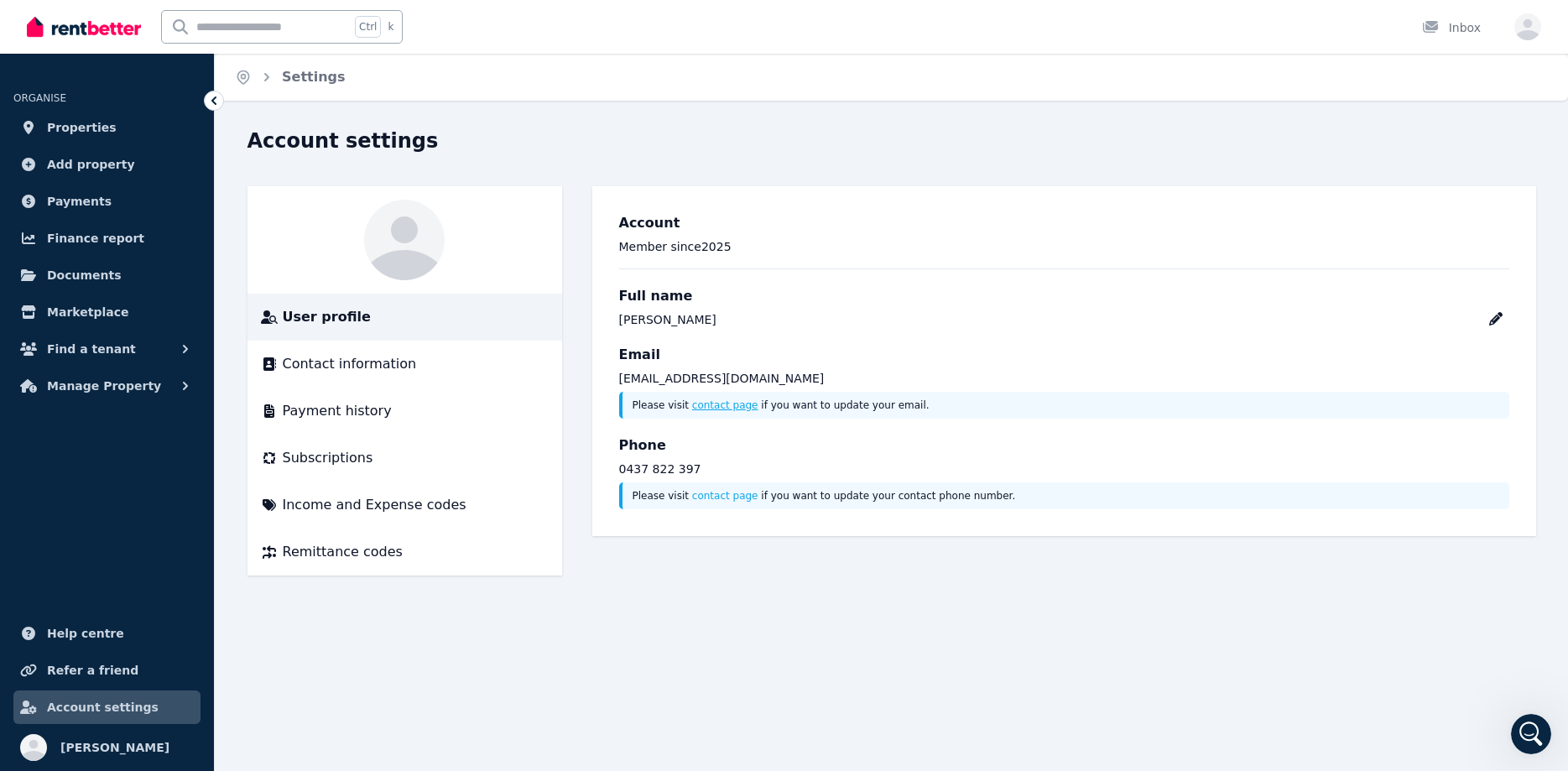
click at [713, 403] on link "contact page" at bounding box center [725, 405] width 66 height 12
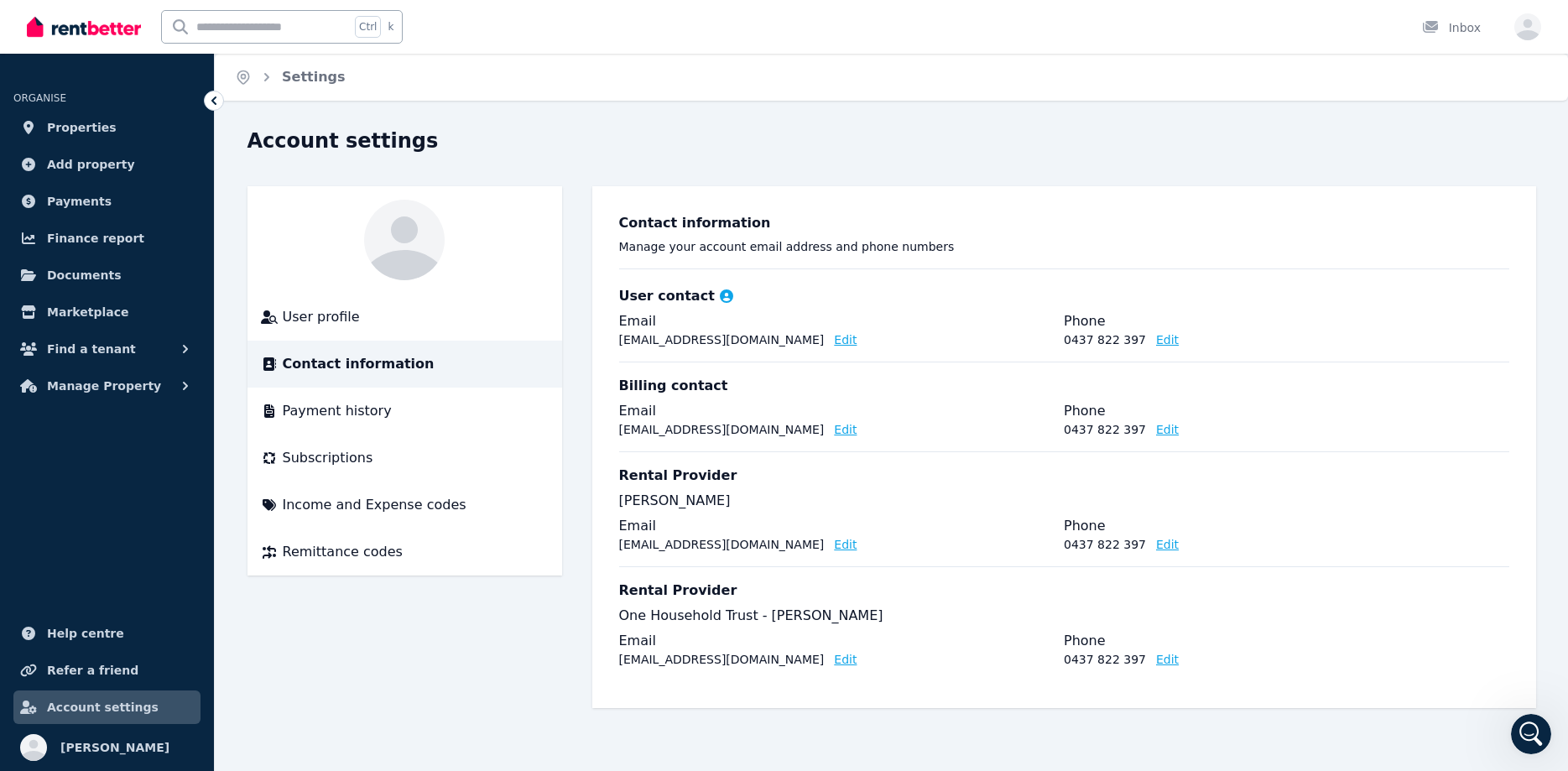
click at [834, 338] on button "Edit" at bounding box center [845, 339] width 22 height 17
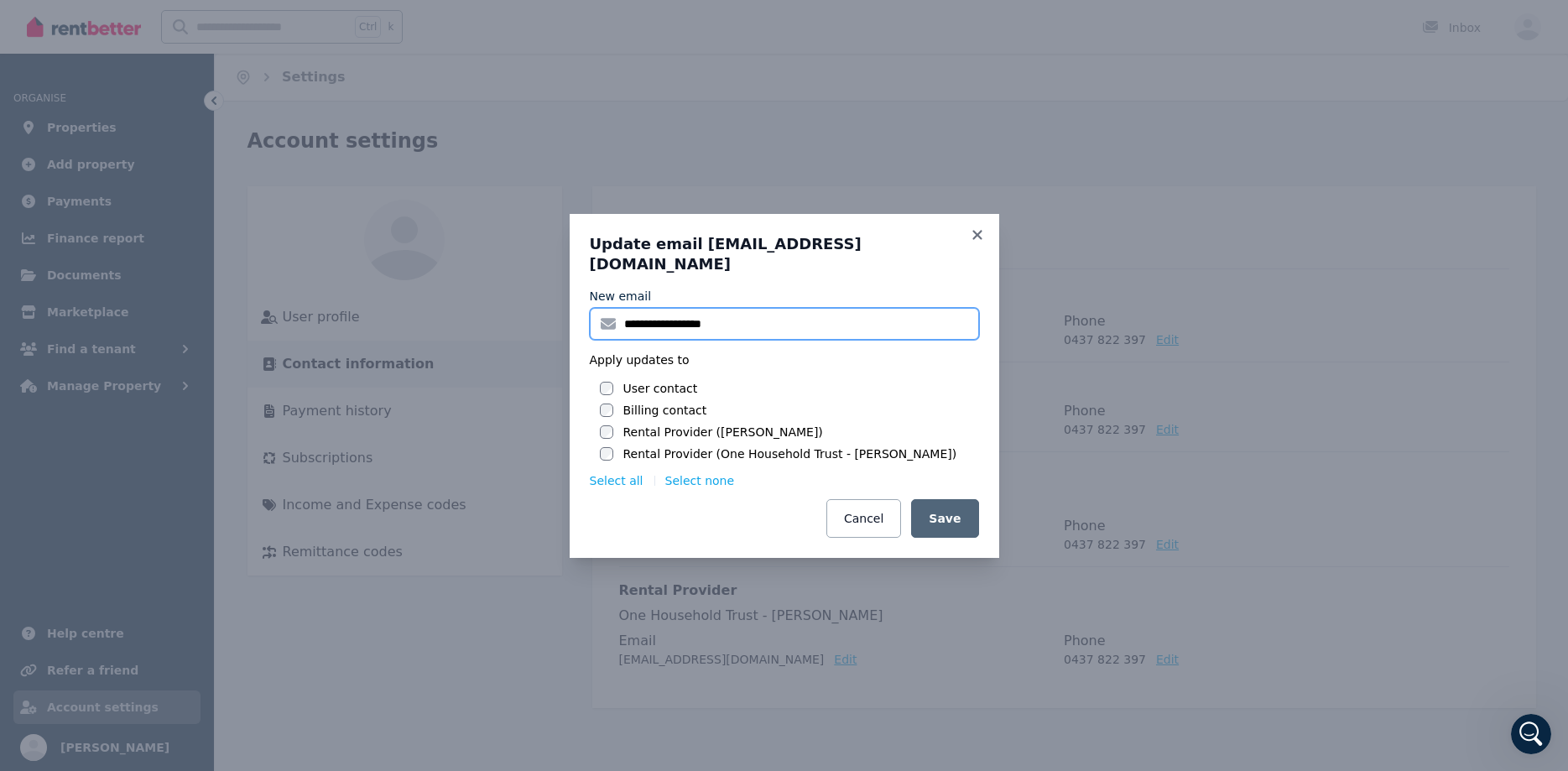
drag, startPoint x: 766, startPoint y: 317, endPoint x: 615, endPoint y: 323, distance: 151.1
click at [615, 323] on input "**********" at bounding box center [784, 323] width 389 height 32
type input "**********"
click at [942, 510] on button "Save" at bounding box center [944, 519] width 67 height 39
